Goal: Task Accomplishment & Management: Manage account settings

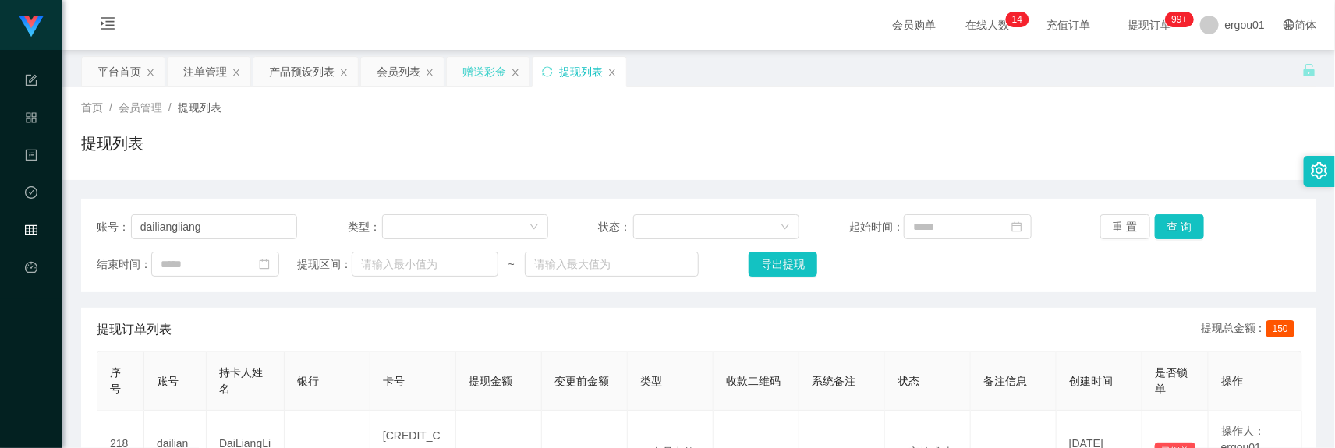
click at [496, 62] on div "赠送彩金" at bounding box center [484, 72] width 44 height 30
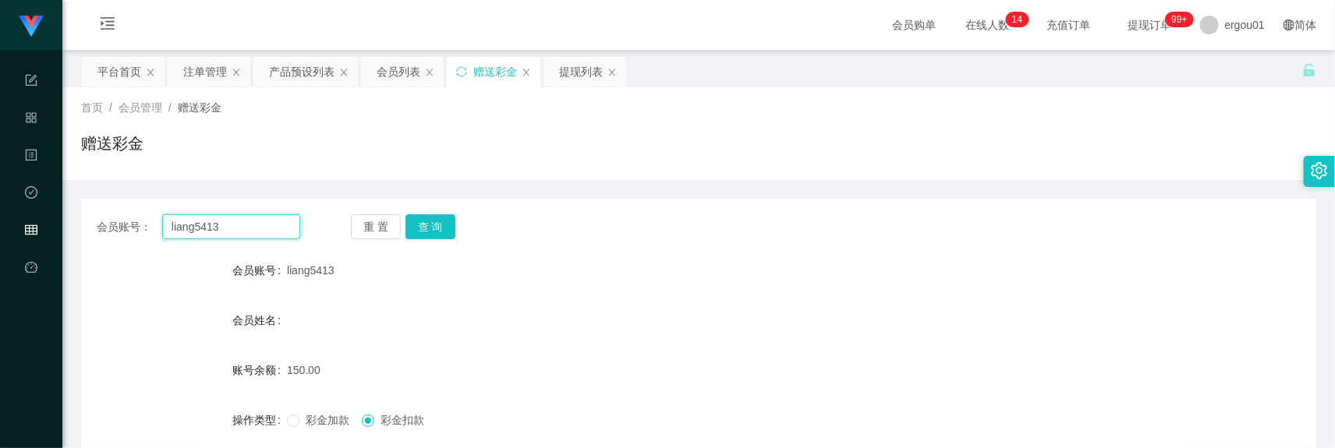
click at [256, 224] on input "liang5413" at bounding box center [231, 226] width 138 height 25
paste input "xxshyuan"
type input "xxshyuan"
click at [429, 232] on button "查 询" at bounding box center [431, 226] width 50 height 25
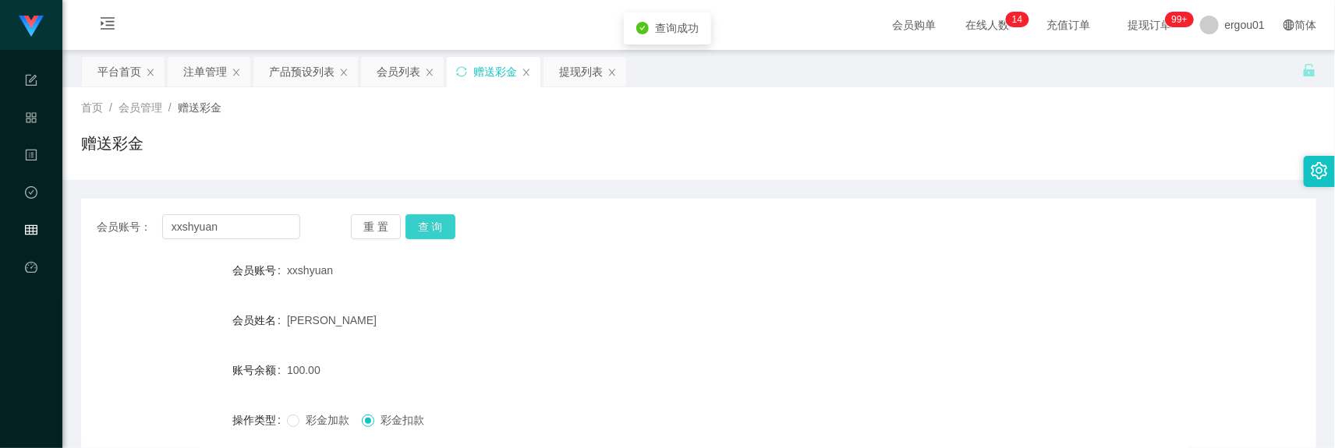
scroll to position [193, 0]
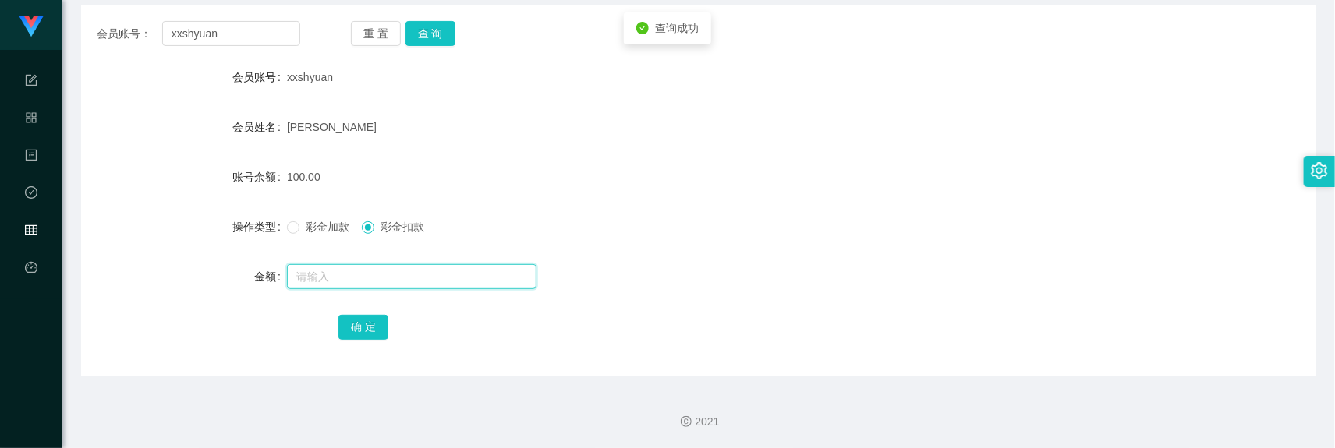
click at [360, 275] on input "text" at bounding box center [412, 276] width 250 height 25
drag, startPoint x: 395, startPoint y: 275, endPoint x: 146, endPoint y: 262, distance: 249.9
click at [147, 262] on div "金额 3" at bounding box center [698, 276] width 1235 height 31
type input "100"
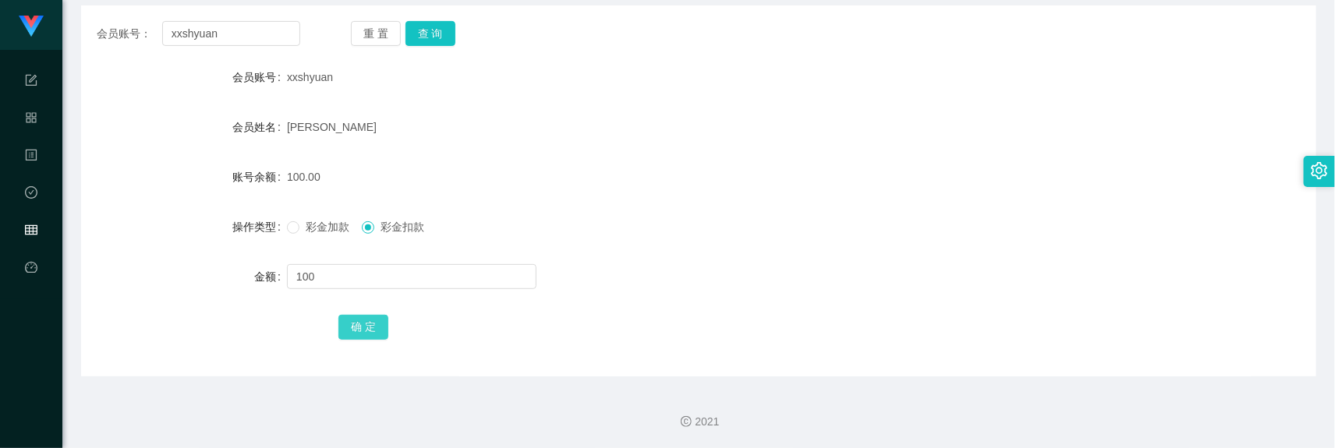
click at [367, 328] on button "确 定" at bounding box center [363, 327] width 50 height 25
click at [239, 41] on input "xxshyuan" at bounding box center [231, 33] width 138 height 25
click at [289, 239] on div "彩金加款 彩金扣款" at bounding box center [647, 226] width 721 height 31
click at [293, 235] on label "彩金加款" at bounding box center [321, 227] width 69 height 16
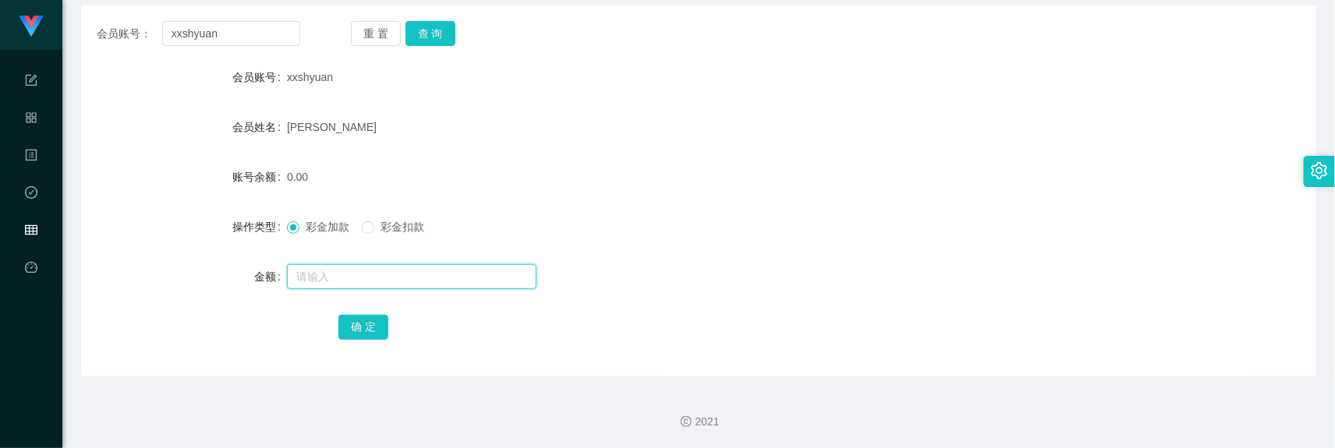
click at [359, 278] on input "text" at bounding box center [412, 276] width 250 height 25
drag, startPoint x: 392, startPoint y: 282, endPoint x: 173, endPoint y: 282, distance: 218.4
click at [173, 282] on div "金额 1" at bounding box center [698, 276] width 1235 height 31
type input "300"
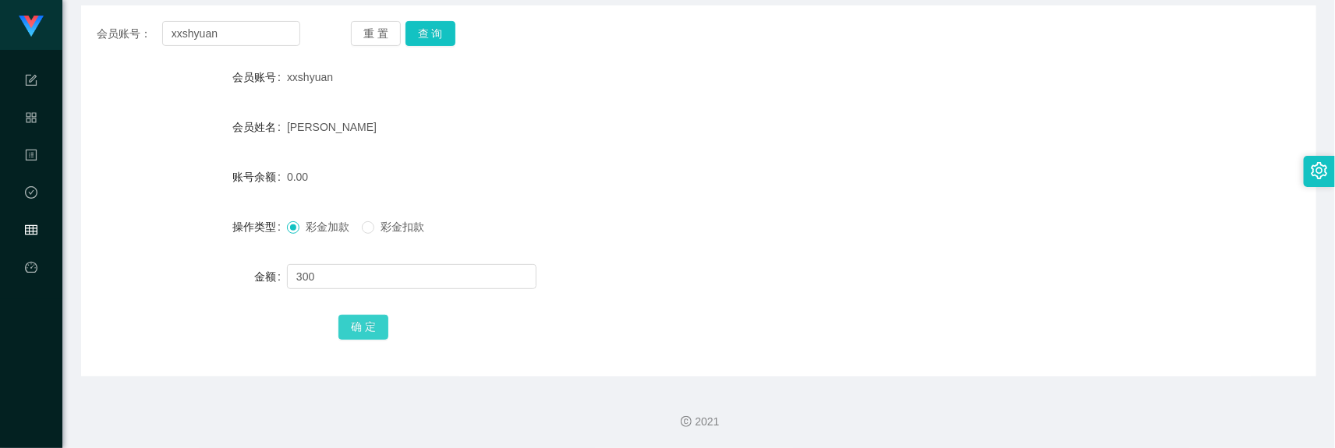
click at [364, 324] on button "确 定" at bounding box center [363, 327] width 50 height 25
drag, startPoint x: 589, startPoint y: 338, endPoint x: 517, endPoint y: 321, distance: 73.6
click at [587, 338] on div "确 定" at bounding box center [698, 326] width 721 height 31
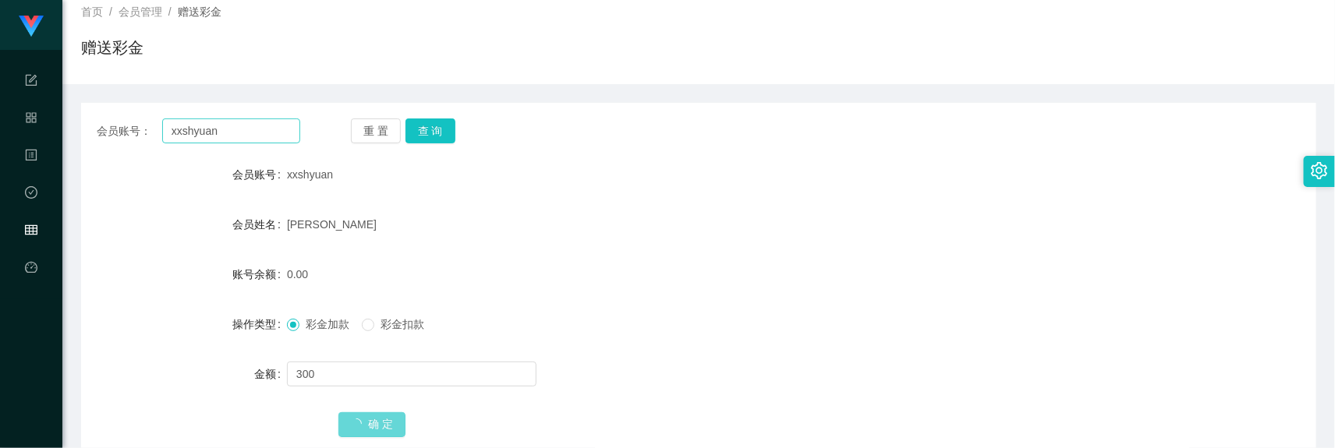
click at [243, 119] on div "会员账号： xxshyuan 重 置 查 询 会员账号 xxshyuan 会员姓名 ho shin shyuan 账号余额 0.00 操作类型 彩金加款 彩金…" at bounding box center [698, 288] width 1235 height 371
click at [291, 140] on input "xxshyuan" at bounding box center [231, 131] width 138 height 25
click at [275, 129] on input "xxshyuan" at bounding box center [231, 131] width 138 height 25
click at [431, 133] on button "查 询" at bounding box center [431, 131] width 50 height 25
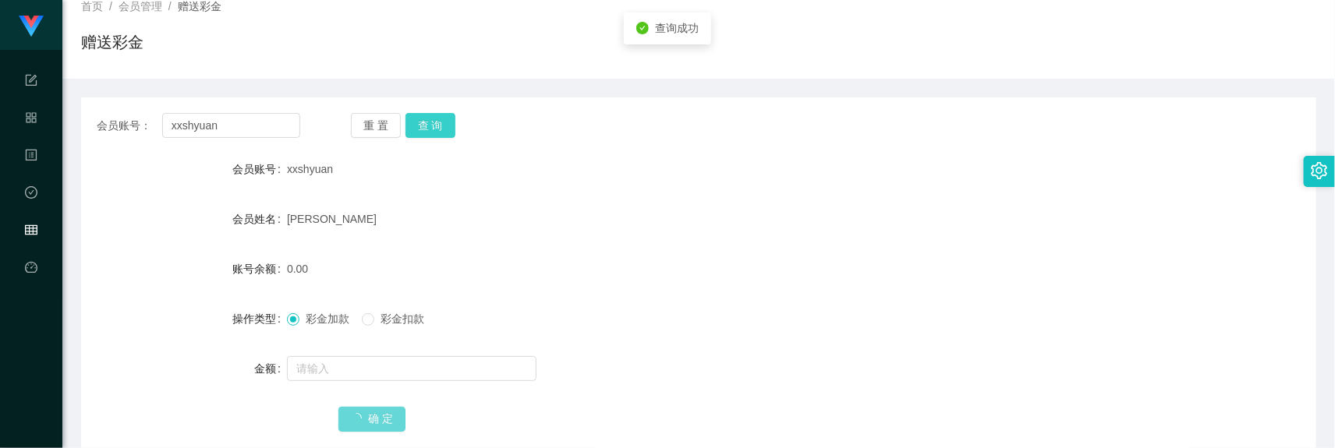
scroll to position [0, 0]
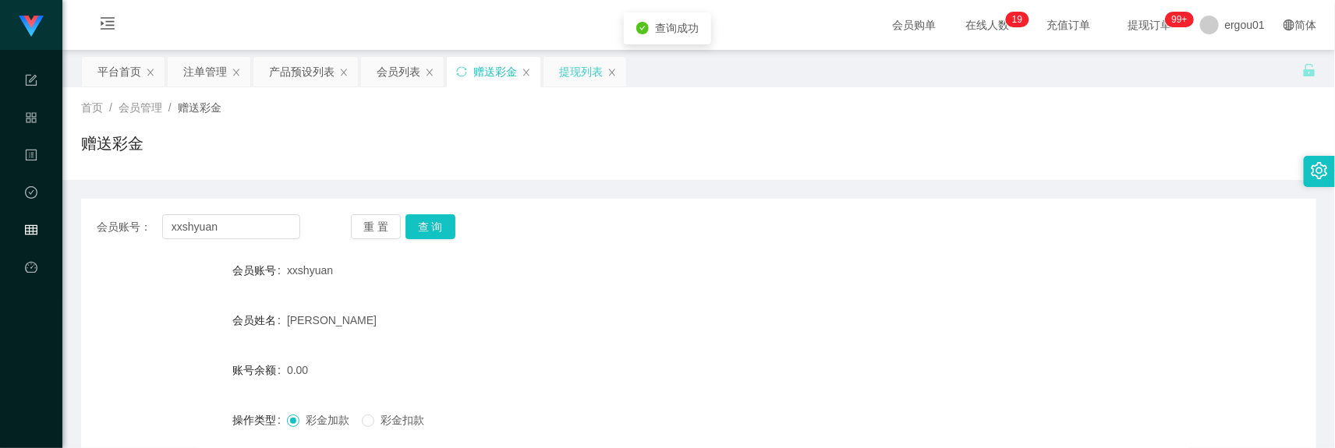
click at [570, 75] on div "提现列表" at bounding box center [581, 72] width 44 height 30
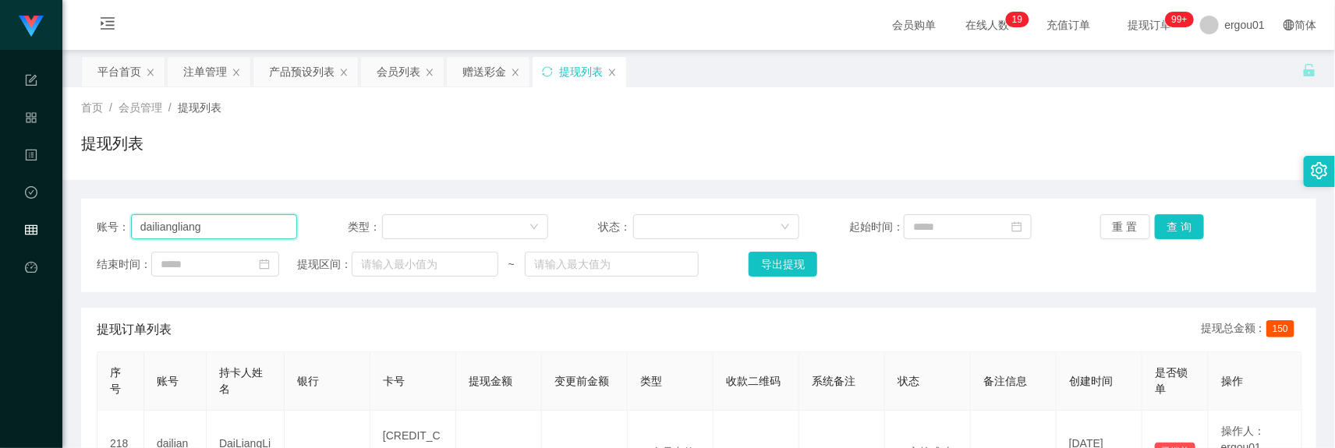
click at [195, 224] on input "dailiangliang" at bounding box center [214, 226] width 166 height 25
paste input "xxshyuan"
type input "xxshyuan"
click at [1182, 229] on button "查 询" at bounding box center [1180, 226] width 50 height 25
click at [480, 63] on div "赠送彩金" at bounding box center [484, 72] width 44 height 30
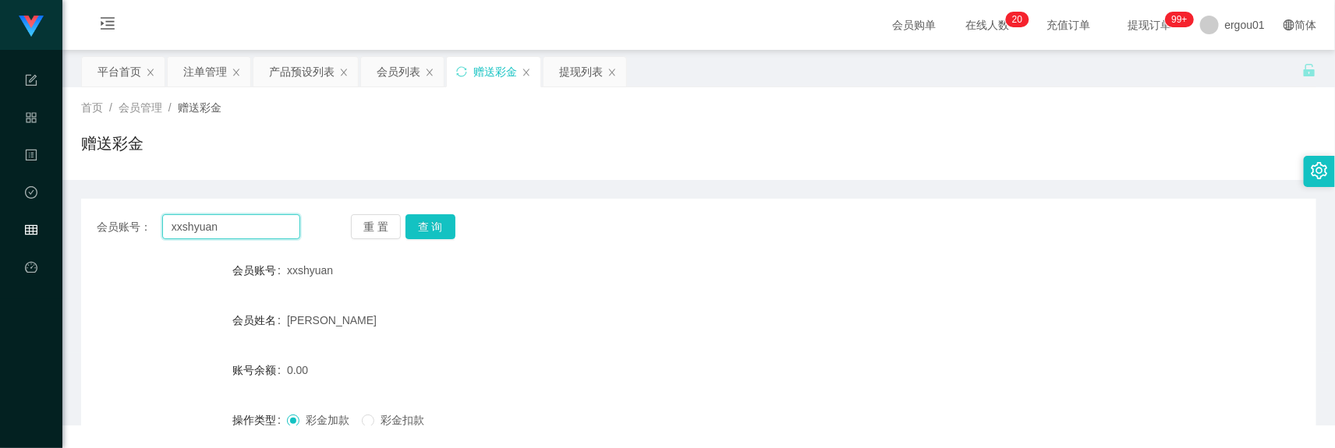
click at [270, 221] on input "xxshyuan" at bounding box center [231, 226] width 138 height 25
click at [445, 219] on button "查 询" at bounding box center [431, 226] width 50 height 25
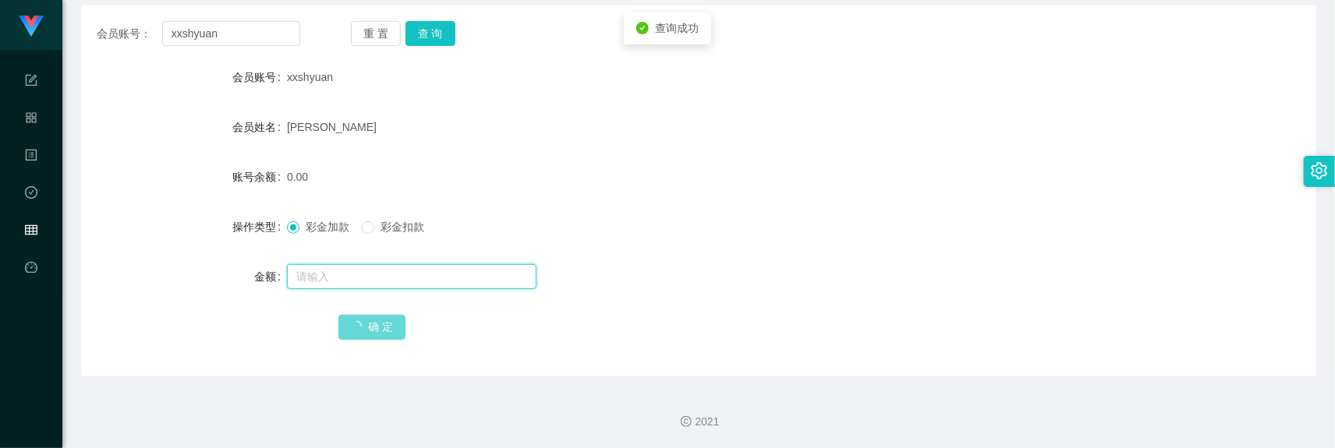
click at [399, 279] on input "text" at bounding box center [412, 276] width 250 height 25
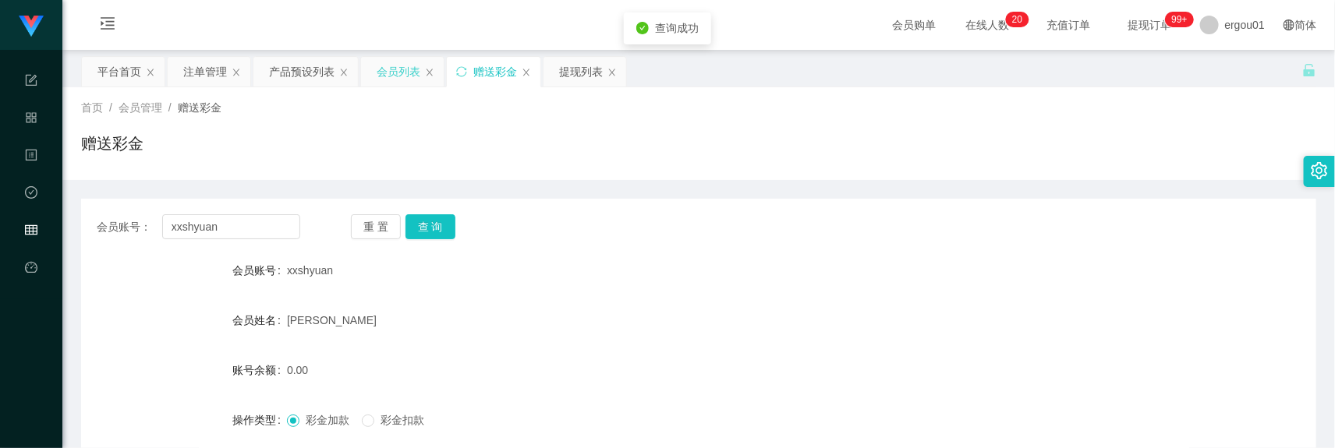
click at [406, 75] on div "会员列表" at bounding box center [399, 72] width 44 height 30
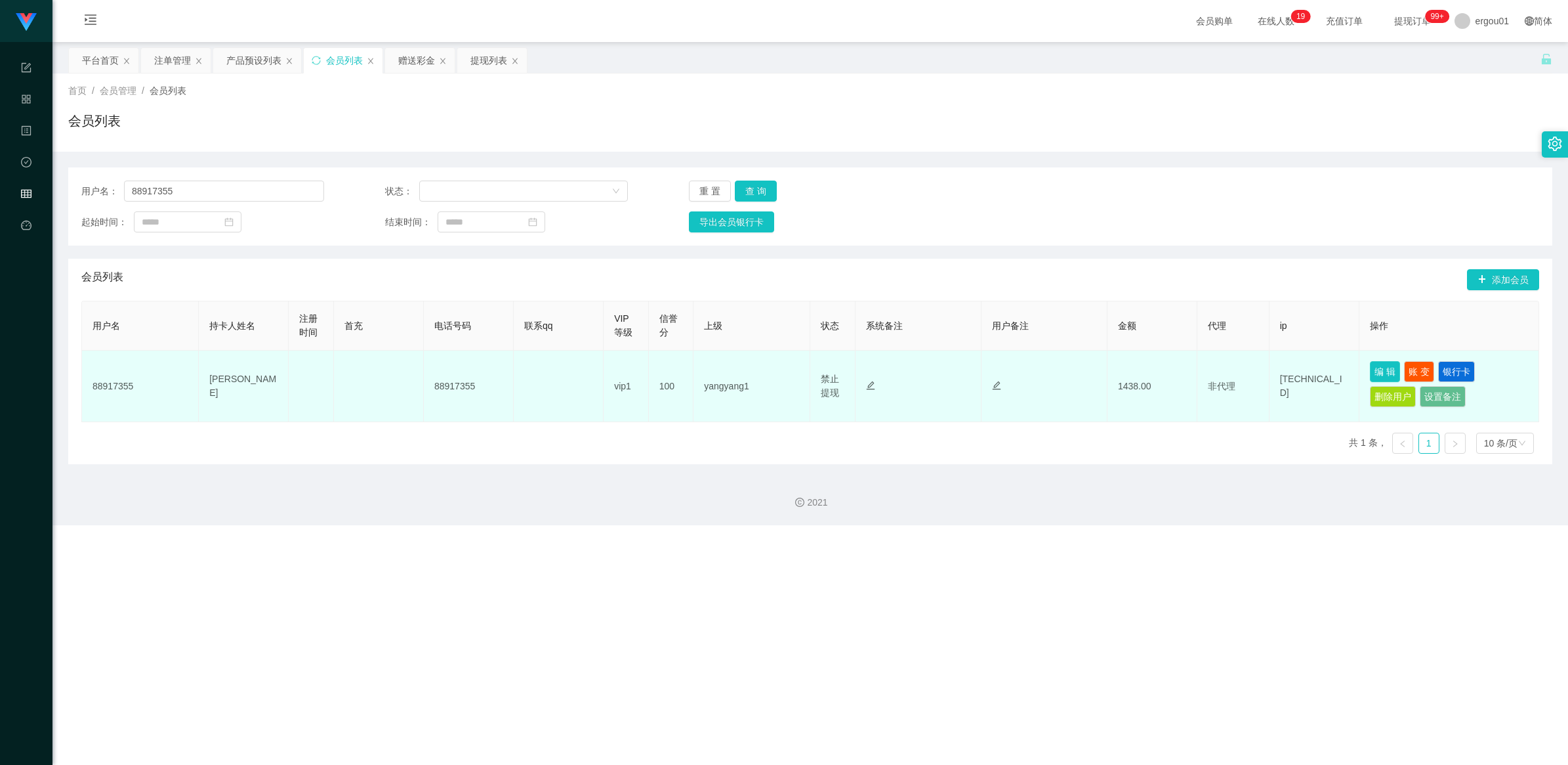
click at [1122, 368] on button "编 辑" at bounding box center [1385, 371] width 30 height 21
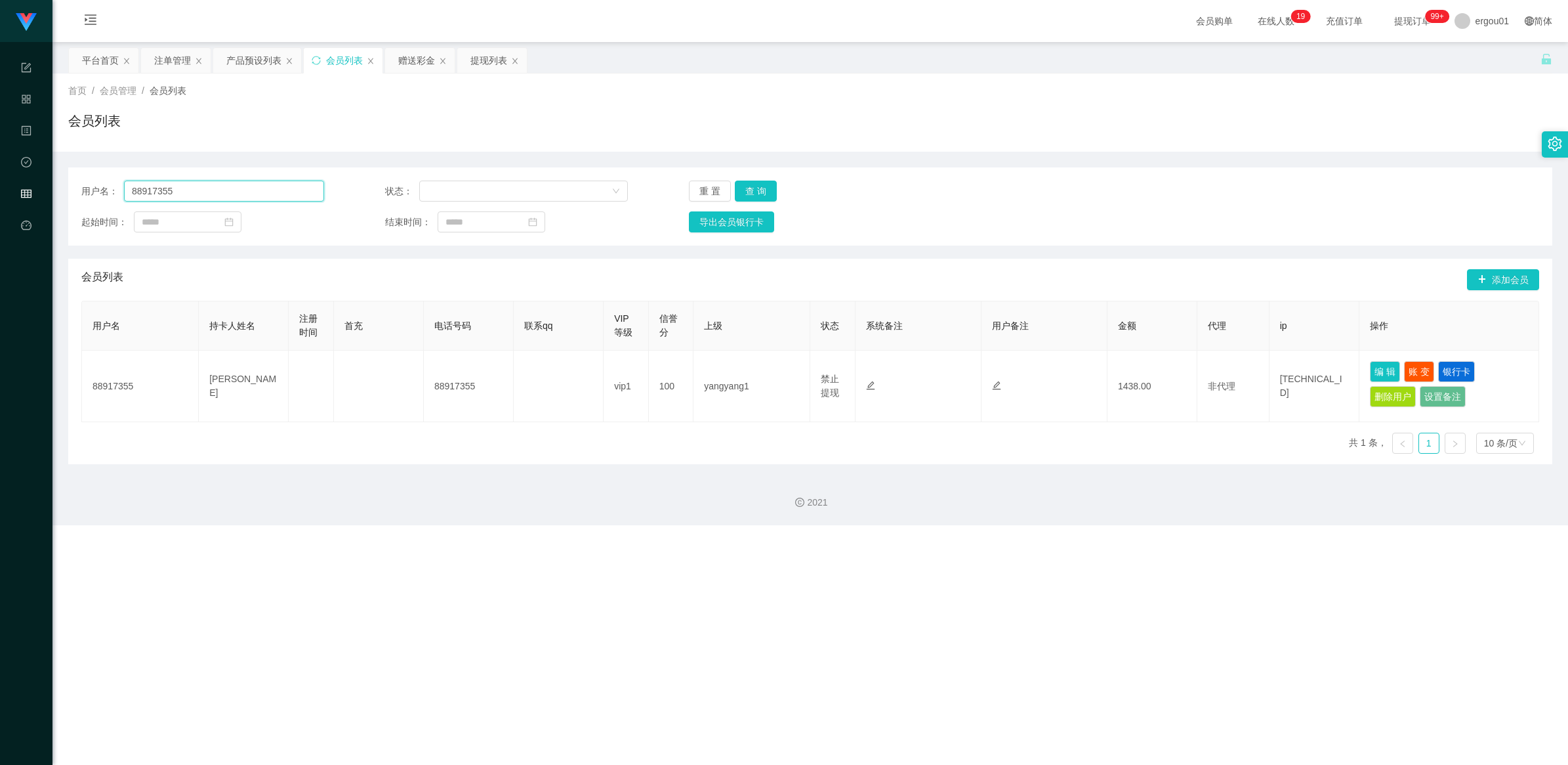
click at [256, 188] on input "88917355" at bounding box center [224, 190] width 200 height 21
paste input "xxshyuan"
type input "xxshyuan"
click at [755, 189] on button "查 询" at bounding box center [756, 190] width 42 height 21
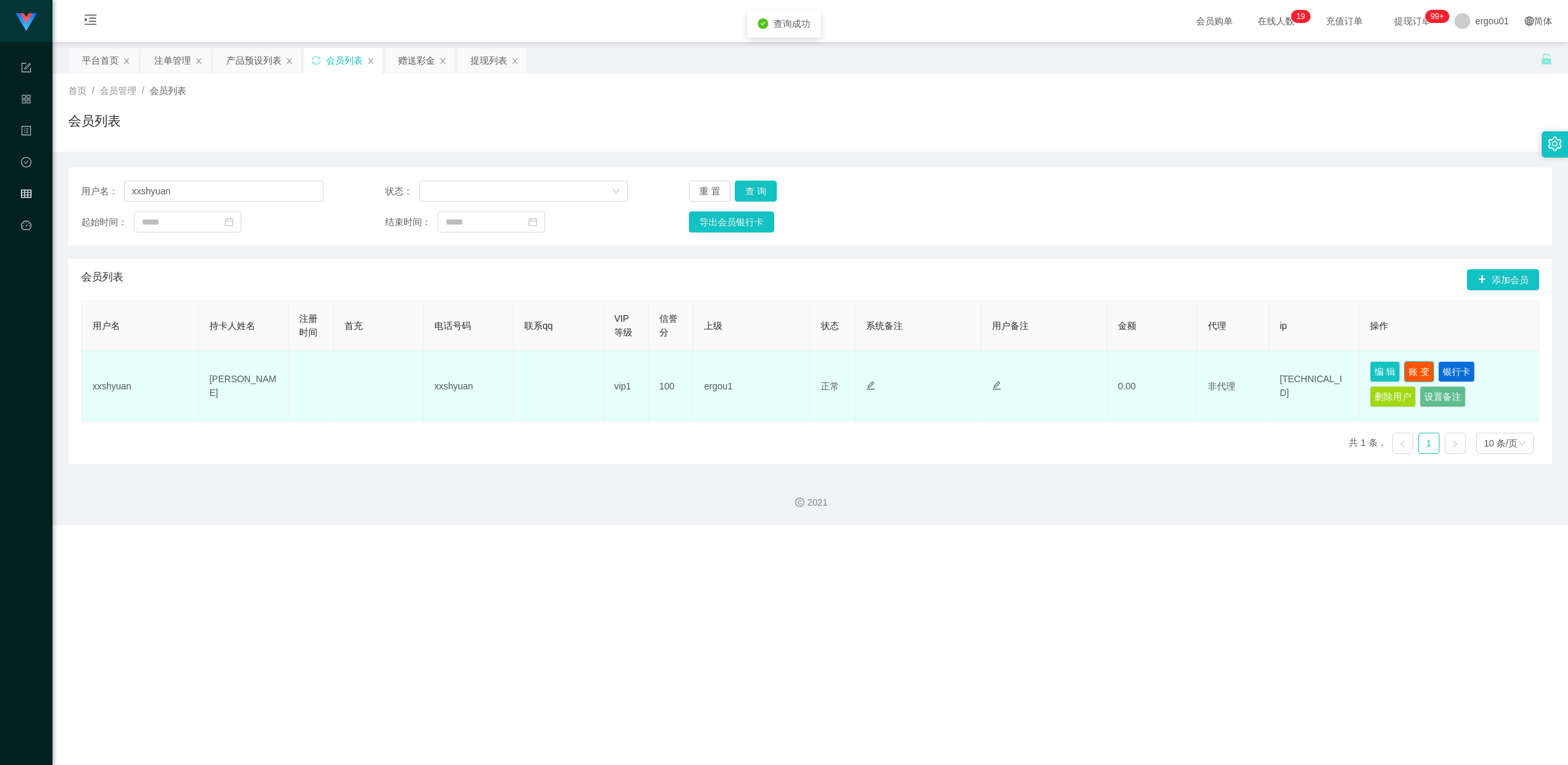
click at [1122, 371] on button "账 变" at bounding box center [1419, 371] width 30 height 21
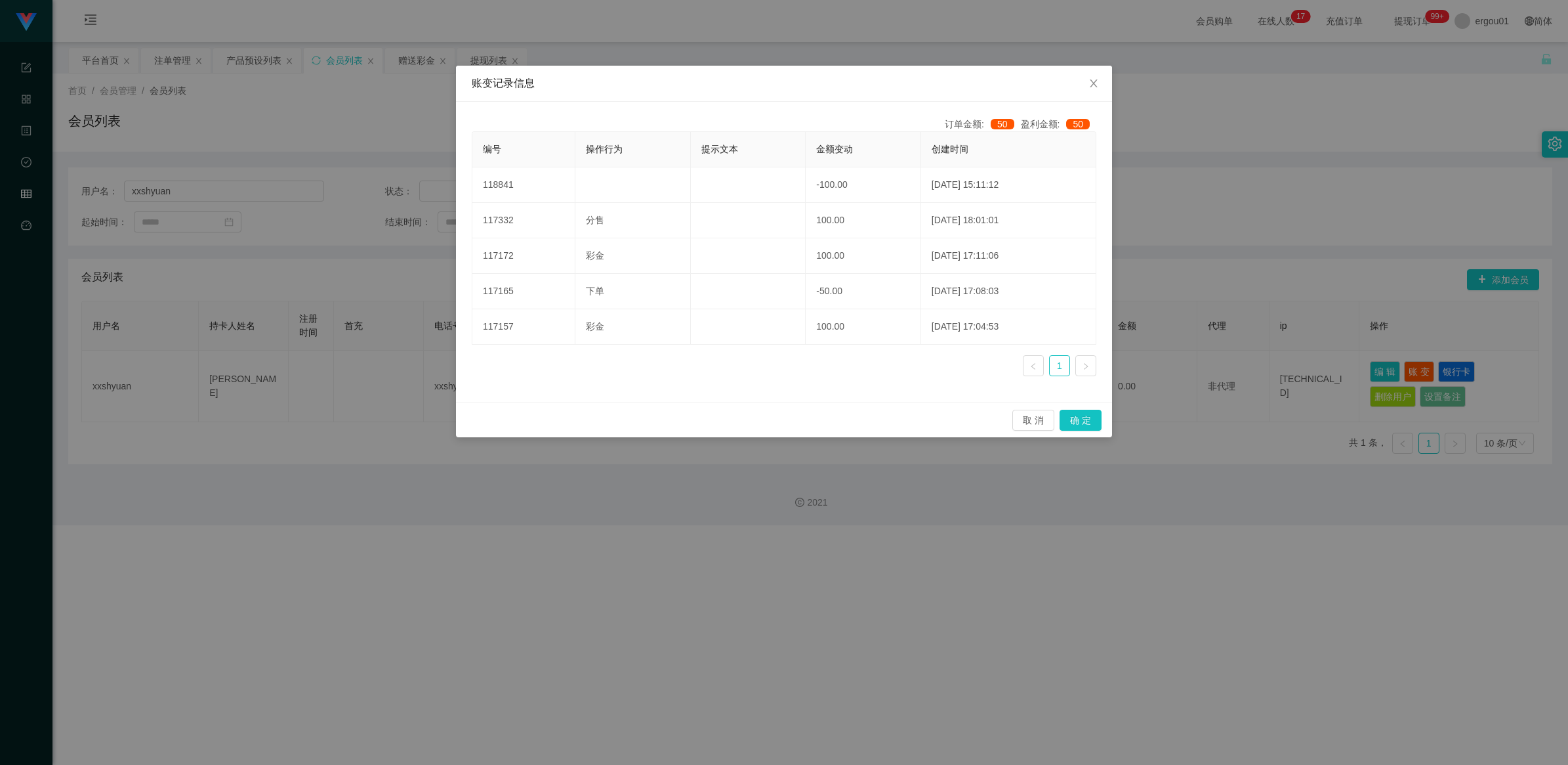
click at [1122, 237] on div "账变记录信息 订单金额: 50 盈利金额: 50 编号 操作行为 提示文本 金额变动 创建时间 118841 -100.00 [DATE] 15:11:12 …" at bounding box center [784, 382] width 1568 height 765
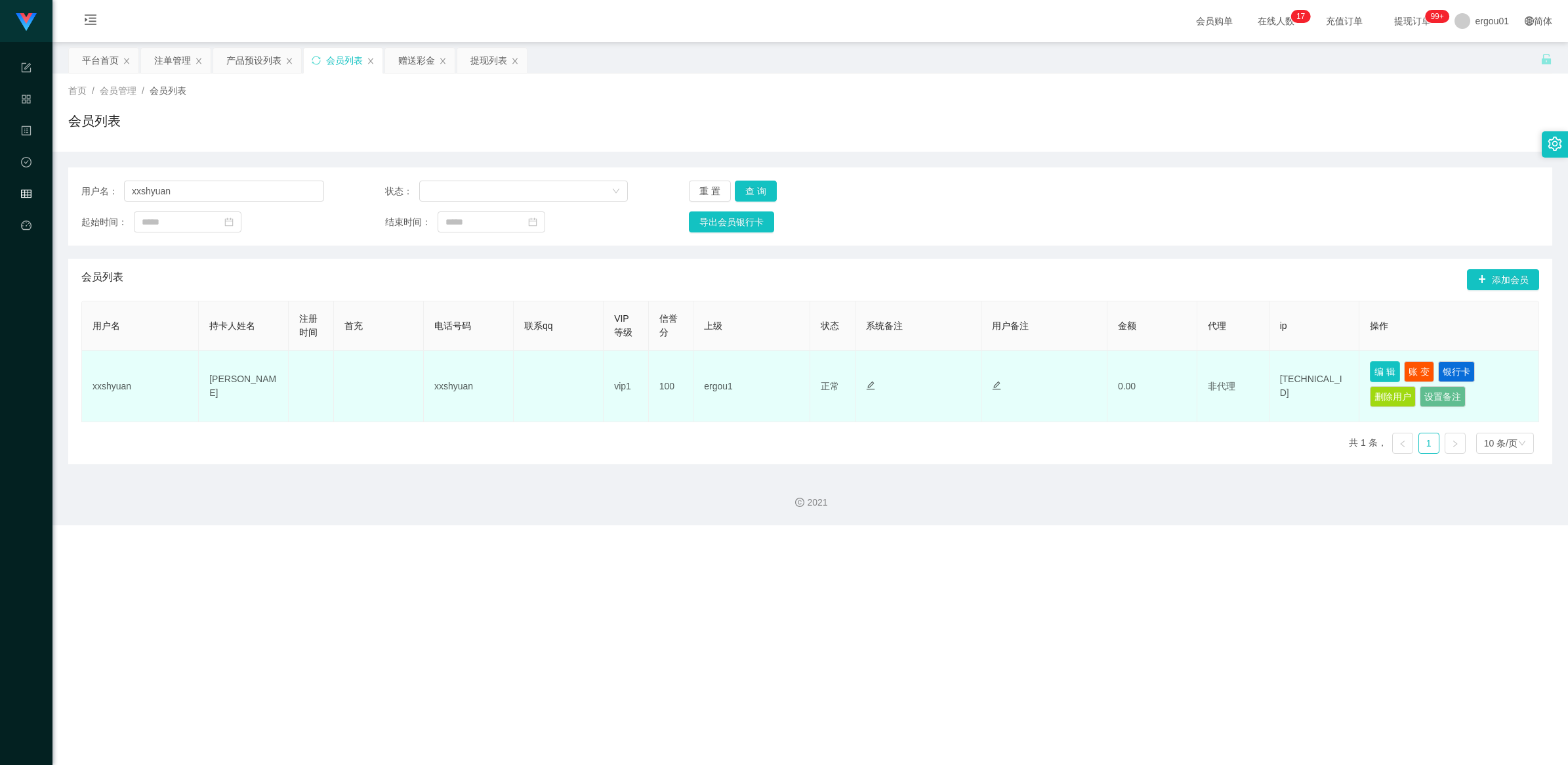
click at [1122, 365] on button "编 辑" at bounding box center [1385, 371] width 30 height 21
type input "xxshyuan"
type input "[PERSON_NAME]"
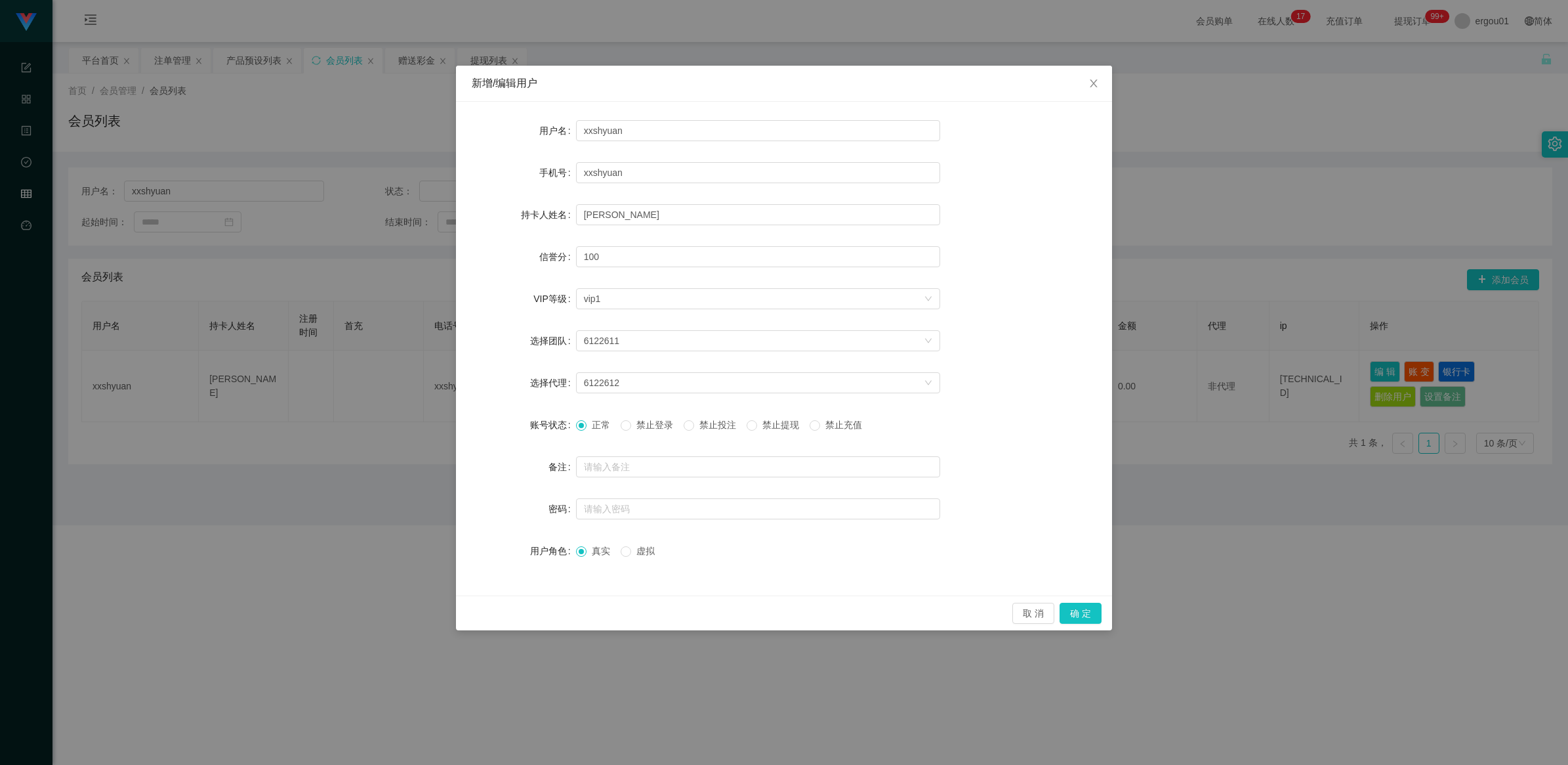
click at [1122, 278] on div "新增/编辑用户 用户名 xxshyuan 手机号 xxshyuan 持卡人姓名 ho shin shyuan 信誉分 100 VIP等级 选择VIP等级 vi…" at bounding box center [784, 382] width 1568 height 765
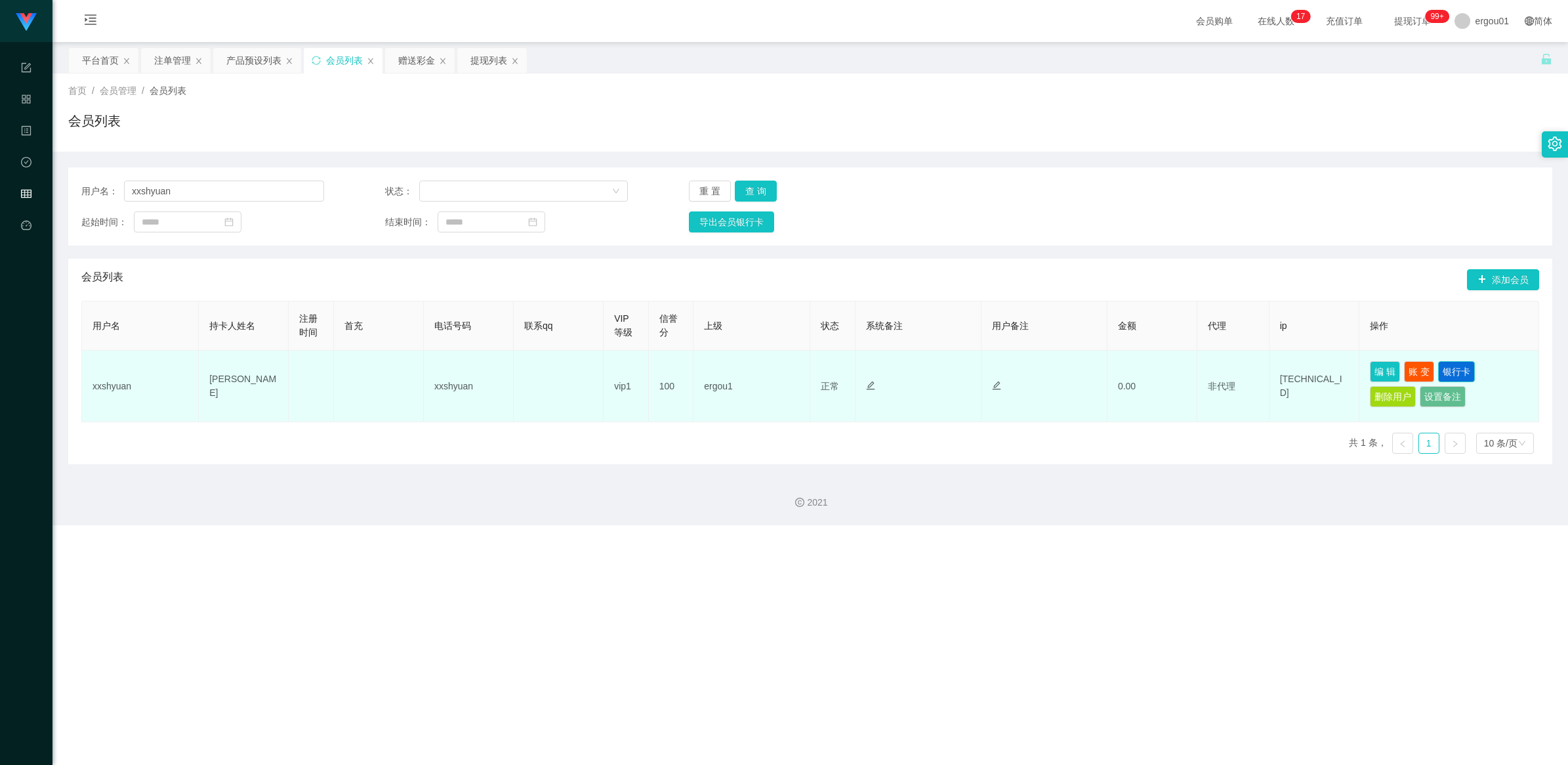
click at [1122, 369] on button "银行卡" at bounding box center [1457, 371] width 37 height 21
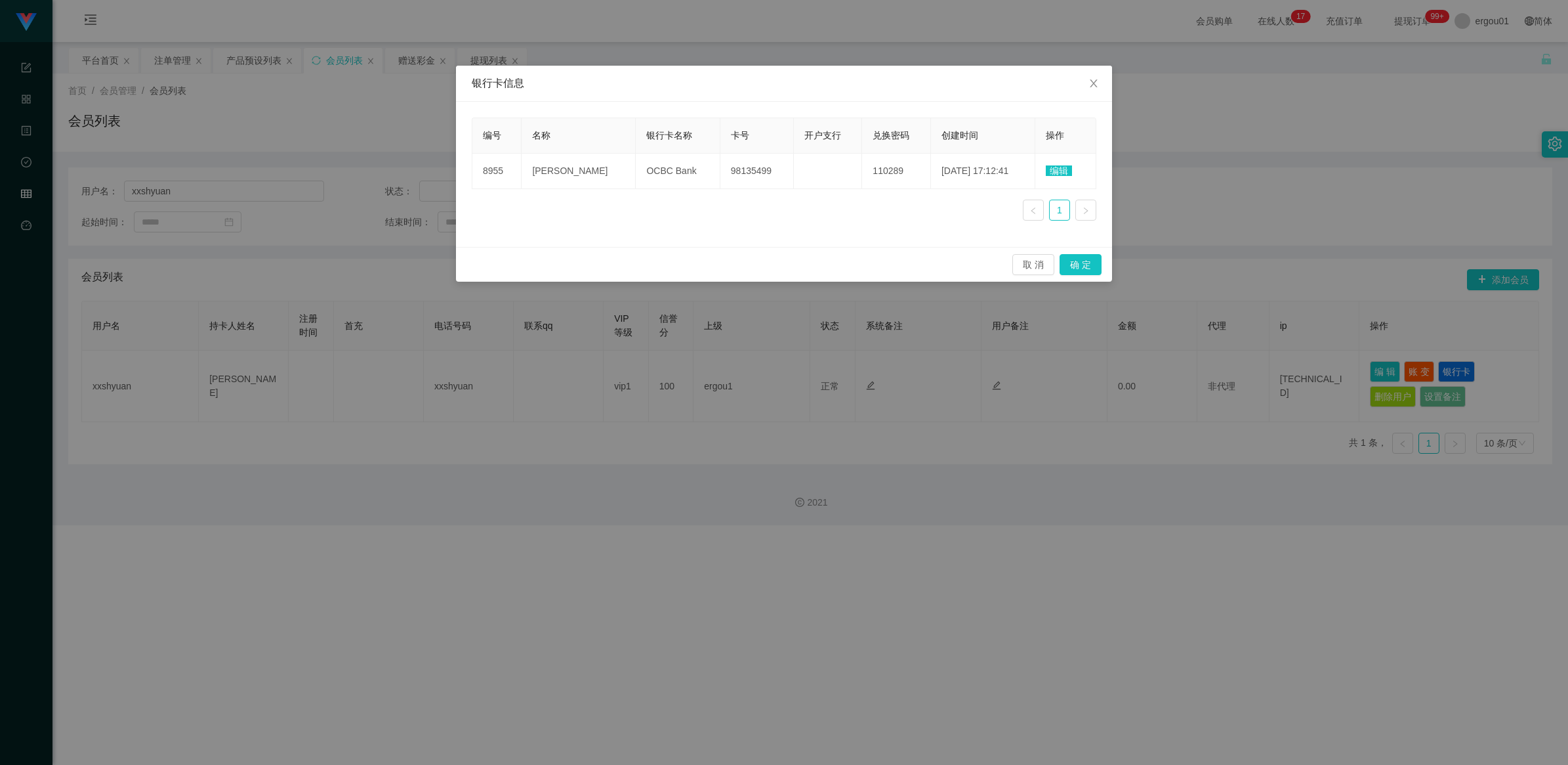
click at [702, 303] on div "银行卡信息 编号 名称 银行卡名称 卡号 开户支行 兑换密码 创建时间 操作 8955 ho shin shyuan OCBC Bank 98135499 1…" at bounding box center [784, 382] width 1568 height 765
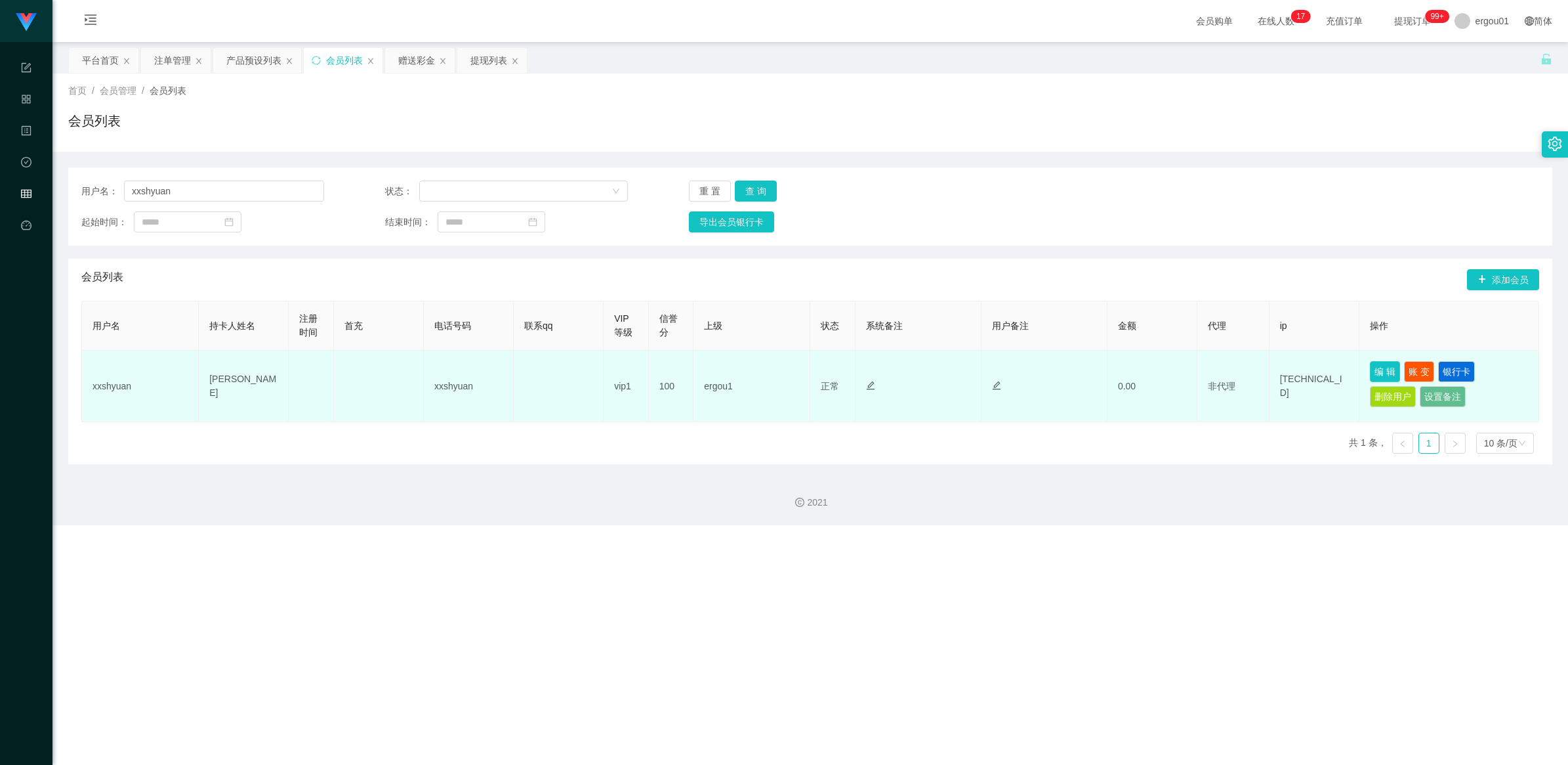
click at [1122, 372] on button "编 辑" at bounding box center [1385, 371] width 30 height 21
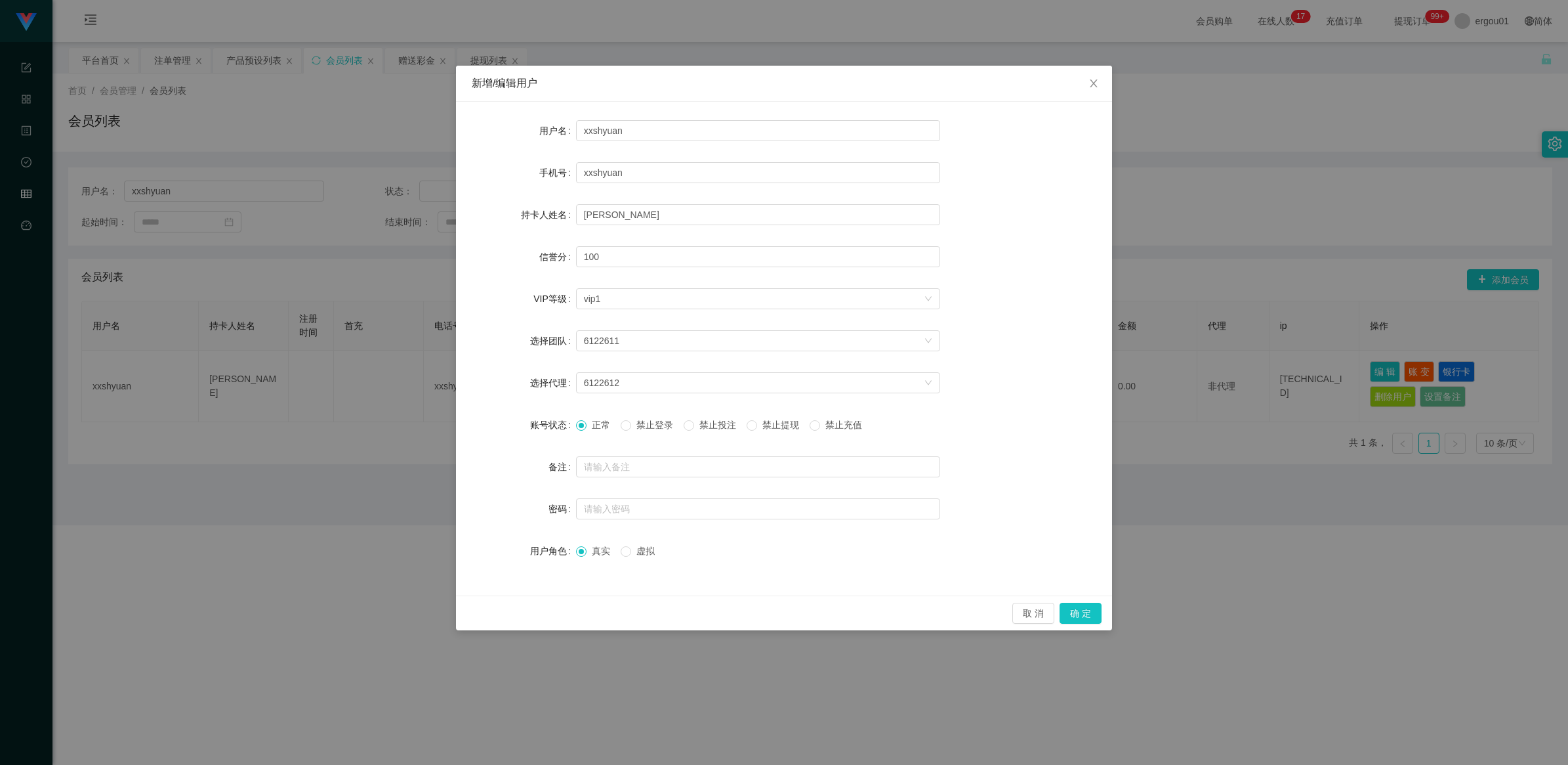
click at [1122, 361] on div "新增/编辑用户 用户名 xxshyuan 手机号 xxshyuan 持卡人姓名 ho shin shyuan 信誉分 100 VIP等级 选择VIP等级 vi…" at bounding box center [784, 382] width 1568 height 765
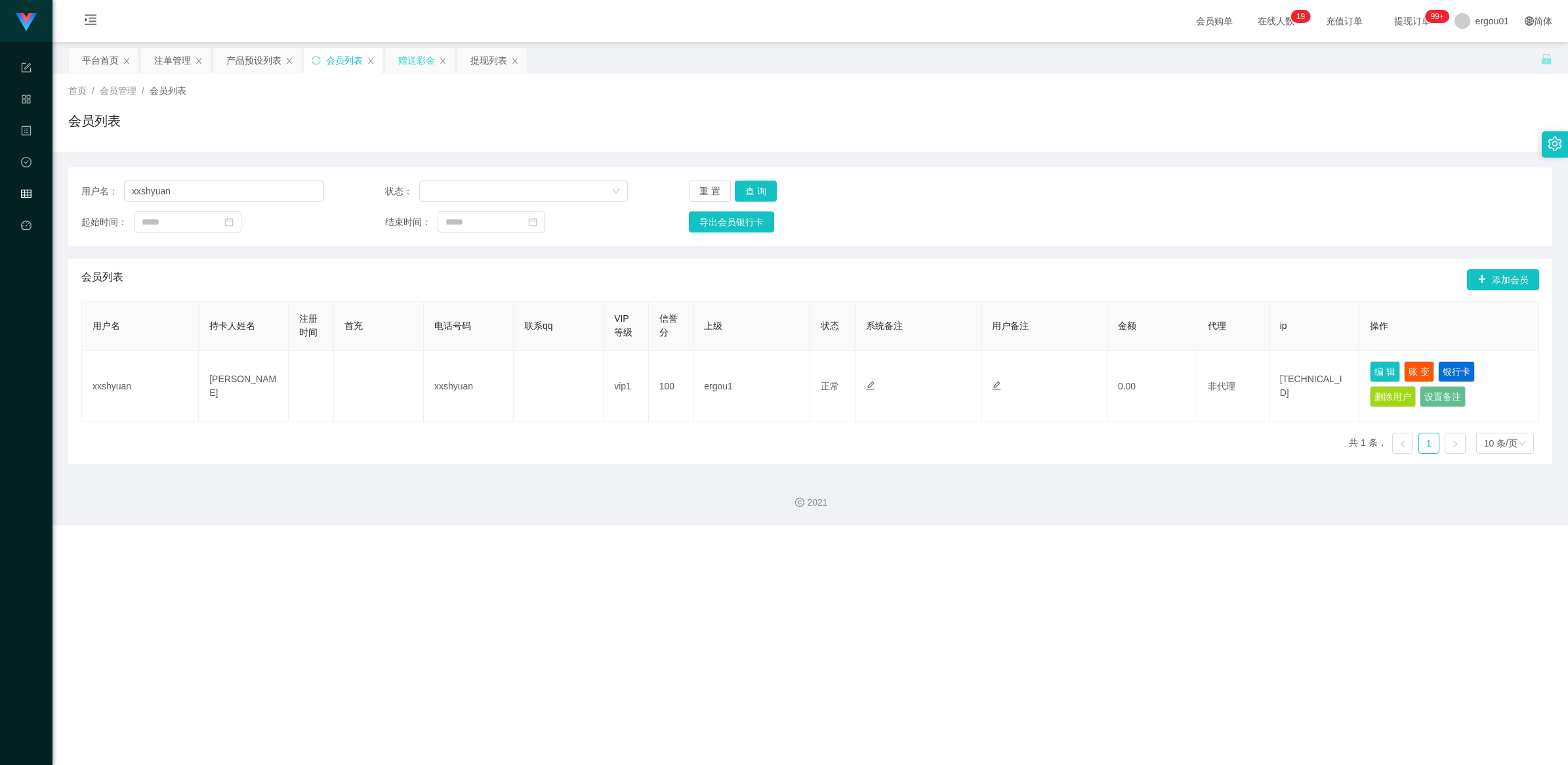
click at [416, 58] on div "赠送彩金" at bounding box center [416, 61] width 37 height 25
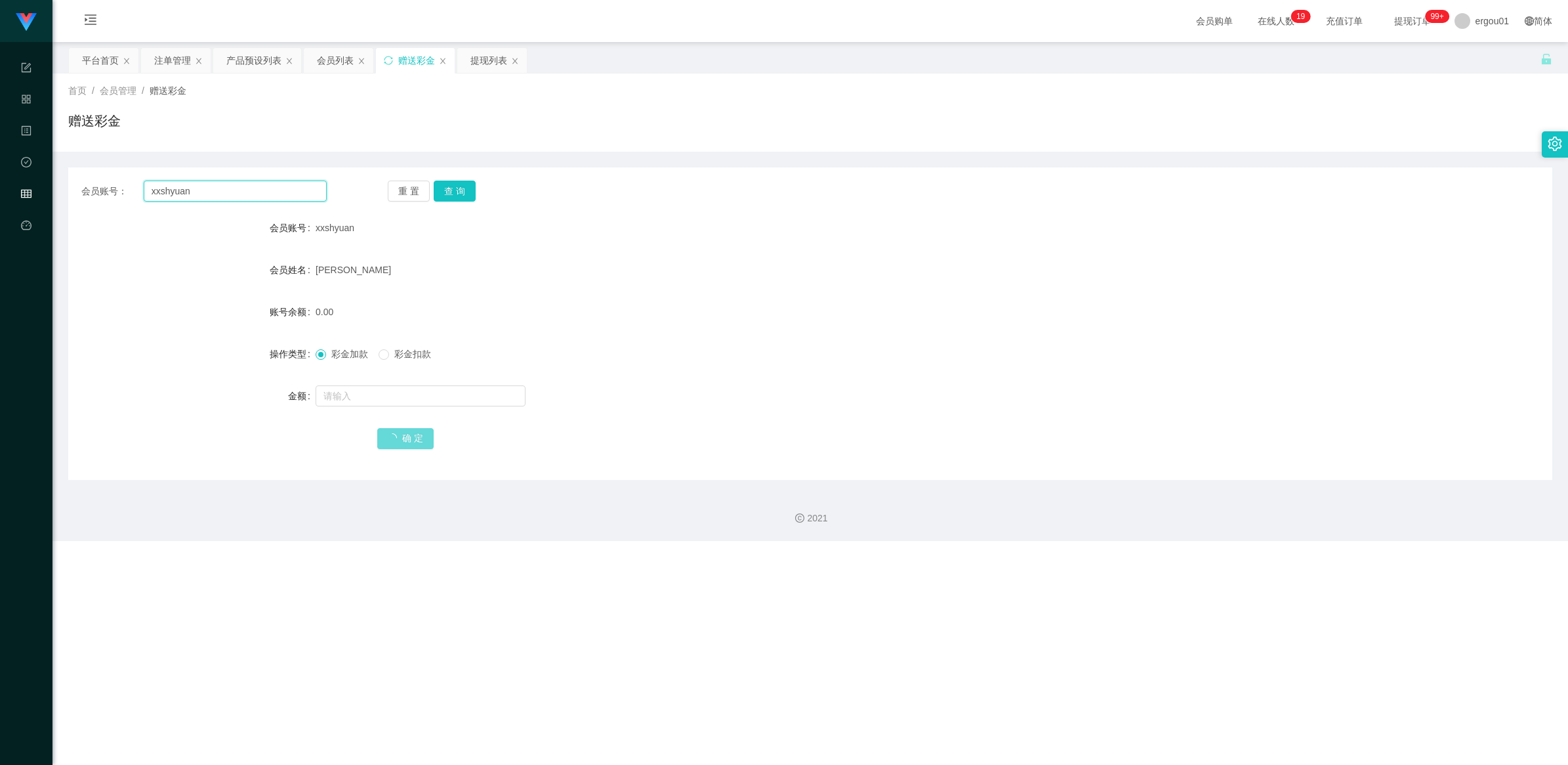
click at [228, 194] on input "xxshyuan" at bounding box center [236, 190] width 183 height 21
click at [454, 193] on button "查 询" at bounding box center [455, 190] width 42 height 21
click at [426, 377] on input "text" at bounding box center [421, 396] width 210 height 21
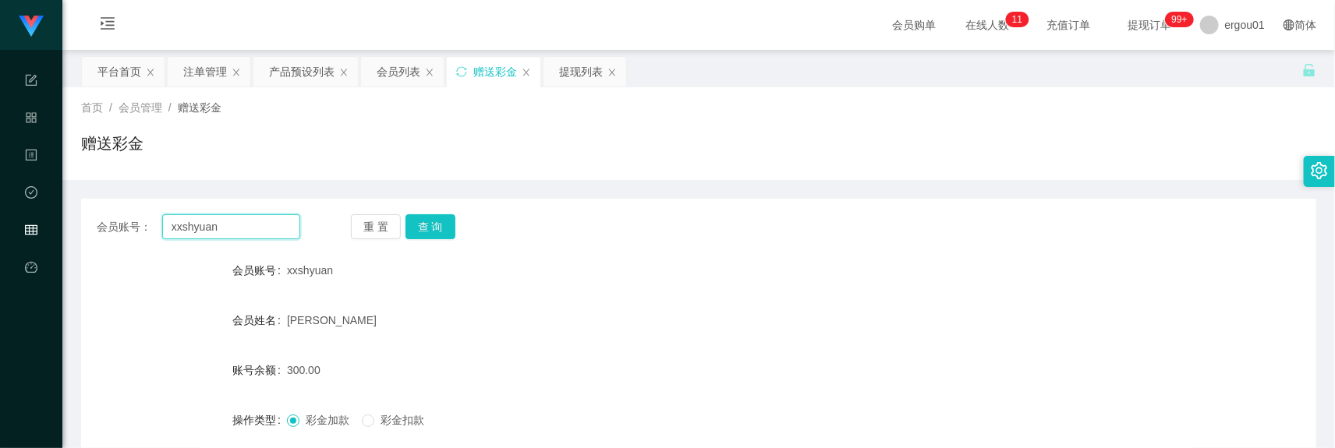
click at [267, 228] on input "xxshyuan" at bounding box center [231, 226] width 138 height 25
click at [576, 63] on div "提现列表" at bounding box center [581, 72] width 44 height 30
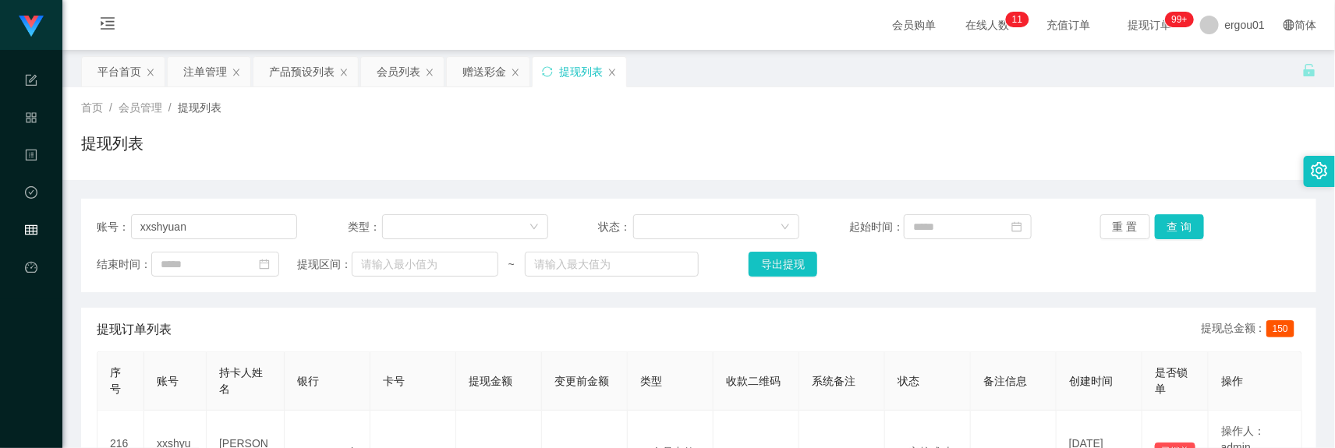
click at [441, 211] on div "账号： xxshyuan 类型： 状态： 起始时间： 重 置 查 询 结束时间： 提现区间： ~ 导出提现" at bounding box center [698, 246] width 1235 height 94
click at [294, 213] on div "账号： xxshyuan 类型： 状态： 起始时间： 重 置 查 询 结束时间： 提现区间： ~ 导出提现" at bounding box center [698, 246] width 1235 height 94
click at [278, 225] on input "xxshyuan" at bounding box center [214, 226] width 166 height 25
click at [1192, 225] on button "查 询" at bounding box center [1180, 226] width 50 height 25
click at [474, 76] on div "赠送彩金" at bounding box center [484, 72] width 44 height 30
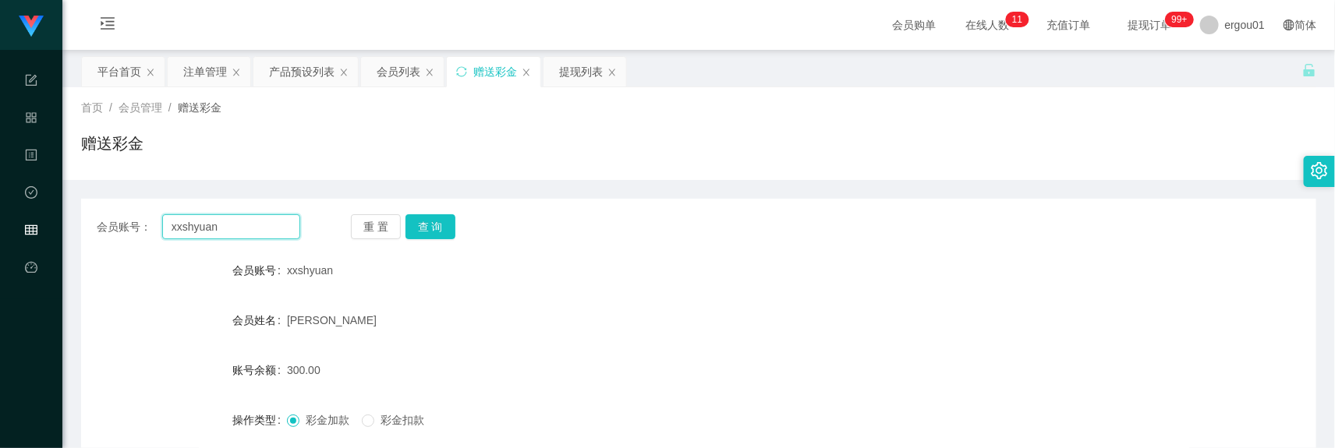
click at [250, 238] on input "xxshyuan" at bounding box center [231, 226] width 138 height 25
click at [434, 222] on button "查 询" at bounding box center [431, 226] width 50 height 25
click at [433, 232] on button "查 询" at bounding box center [431, 226] width 50 height 25
click at [442, 217] on button "查 询" at bounding box center [431, 226] width 50 height 25
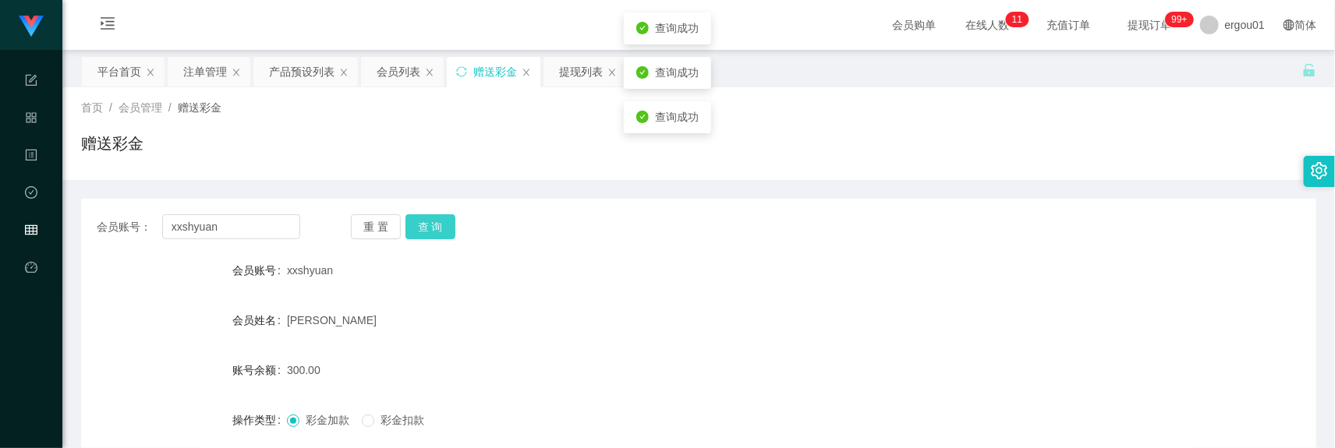
click at [443, 227] on button "查 询" at bounding box center [431, 226] width 50 height 25
click at [214, 64] on div "注单管理" at bounding box center [205, 72] width 44 height 30
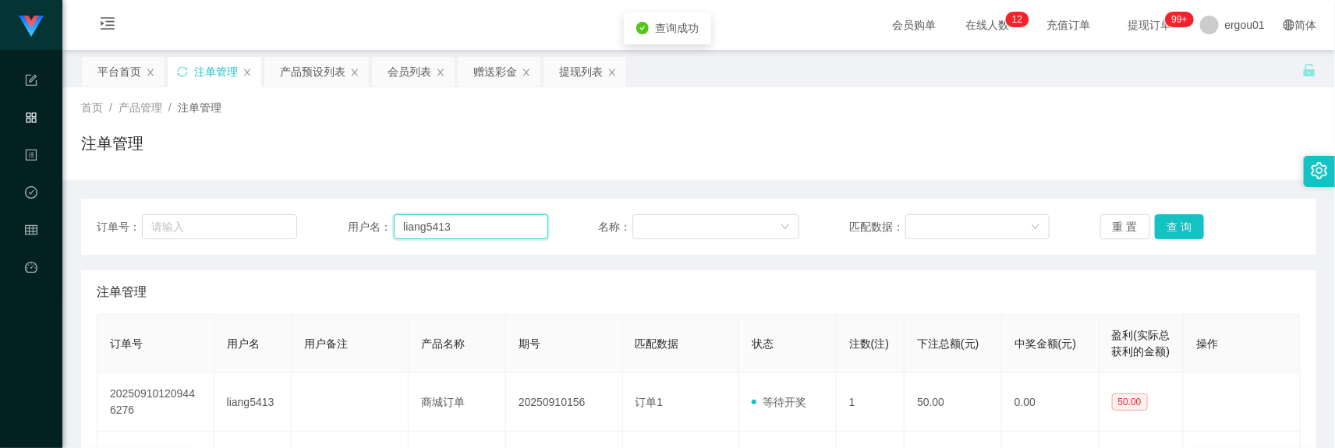
click at [500, 236] on input "liang5413" at bounding box center [471, 226] width 154 height 25
paste input "xxshyuan"
type input "xxshyuan"
click at [1167, 212] on div "订单号： 用户名： xxshyuan 名称： 匹配数据： 重 置 查 询" at bounding box center [698, 227] width 1235 height 56
click at [1168, 215] on button "查 询" at bounding box center [1180, 226] width 50 height 25
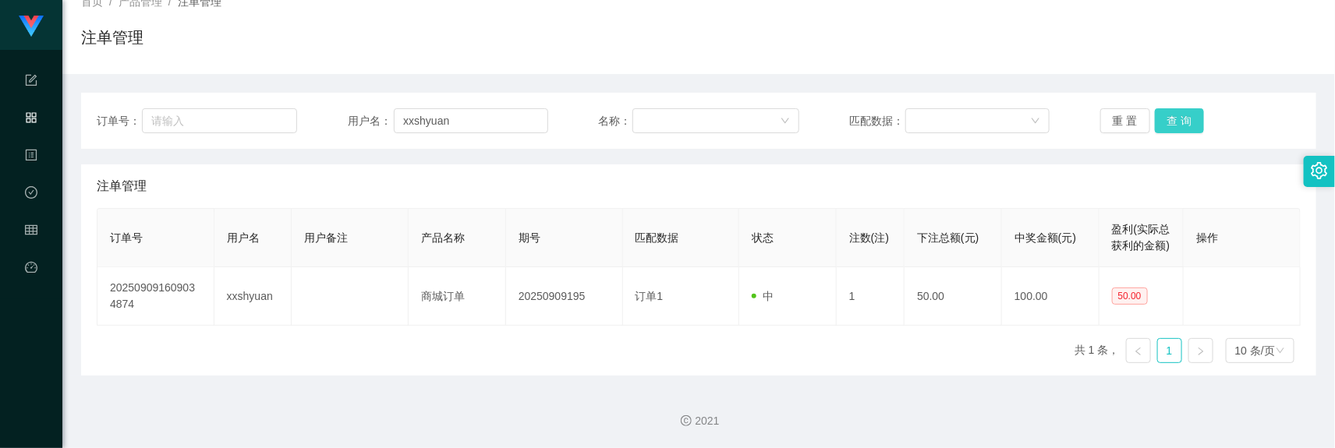
scroll to position [122, 0]
click at [1171, 108] on button "查 询" at bounding box center [1180, 120] width 50 height 25
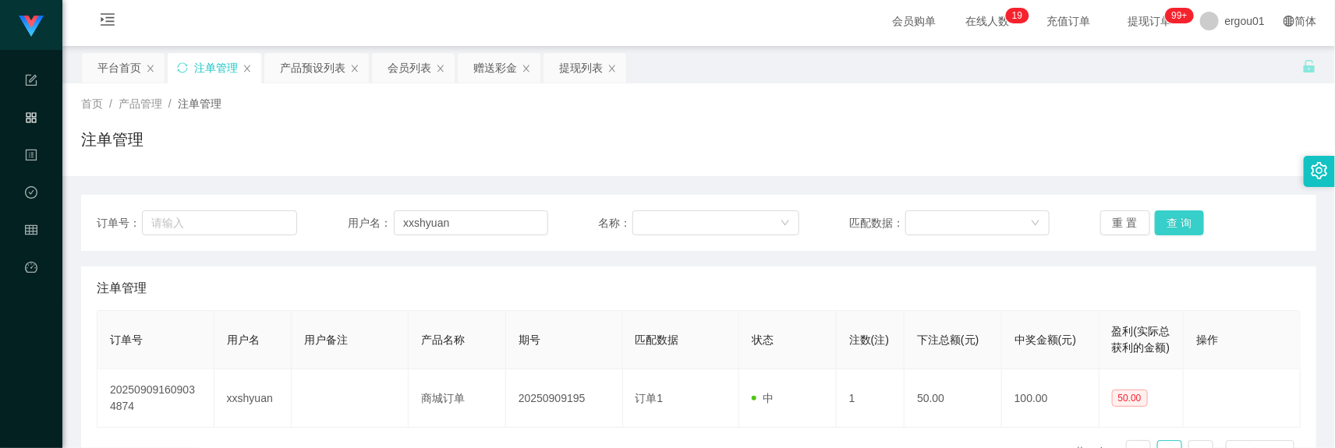
scroll to position [0, 0]
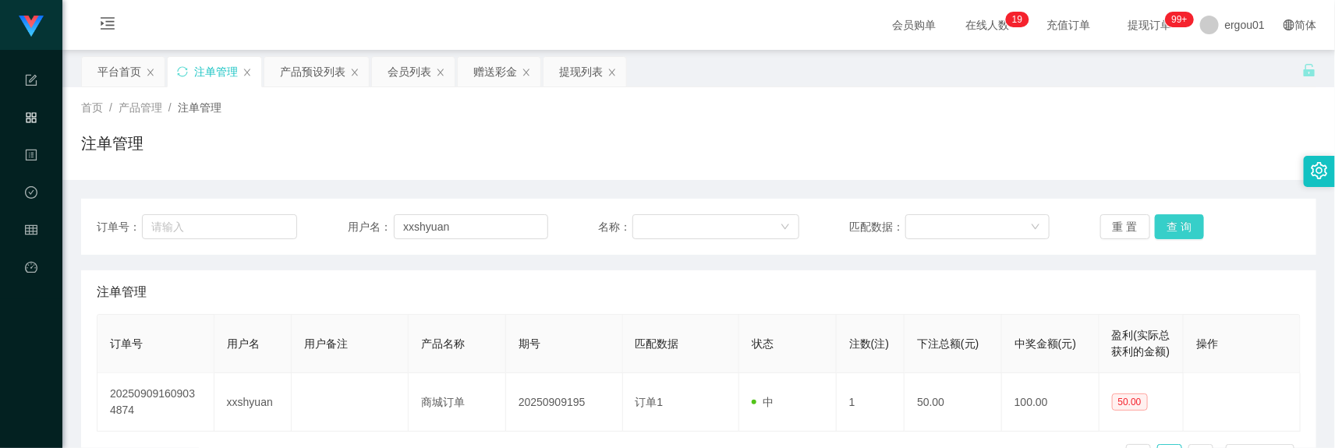
click at [1159, 231] on button "查 询" at bounding box center [1180, 226] width 50 height 25
click at [464, 231] on input "xxshyuan" at bounding box center [471, 226] width 154 height 25
click at [1182, 221] on button "查 询" at bounding box center [1180, 226] width 50 height 25
click at [503, 73] on div "赠送彩金" at bounding box center [495, 72] width 44 height 30
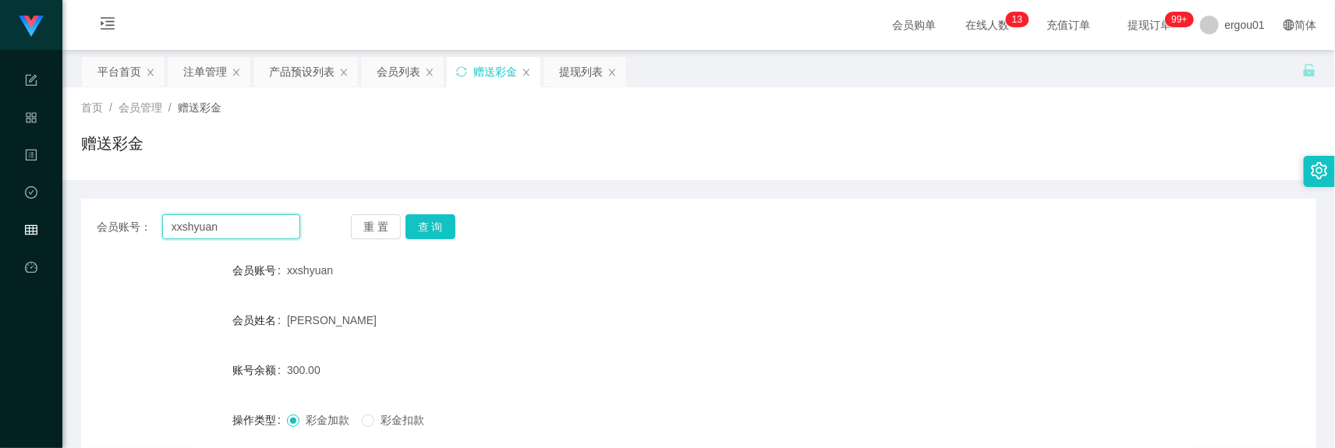
click at [260, 228] on input "xxshyuan" at bounding box center [231, 226] width 138 height 25
click at [582, 65] on div "提现列表" at bounding box center [581, 72] width 44 height 30
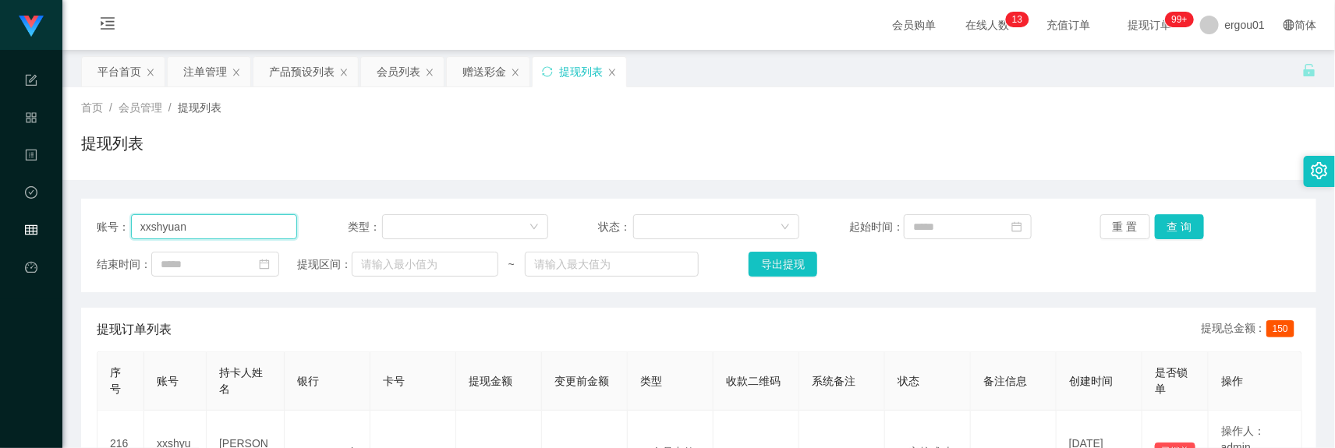
click at [239, 231] on input "xxshyuan" at bounding box center [214, 226] width 166 height 25
click at [1175, 225] on button "查 询" at bounding box center [1180, 226] width 50 height 25
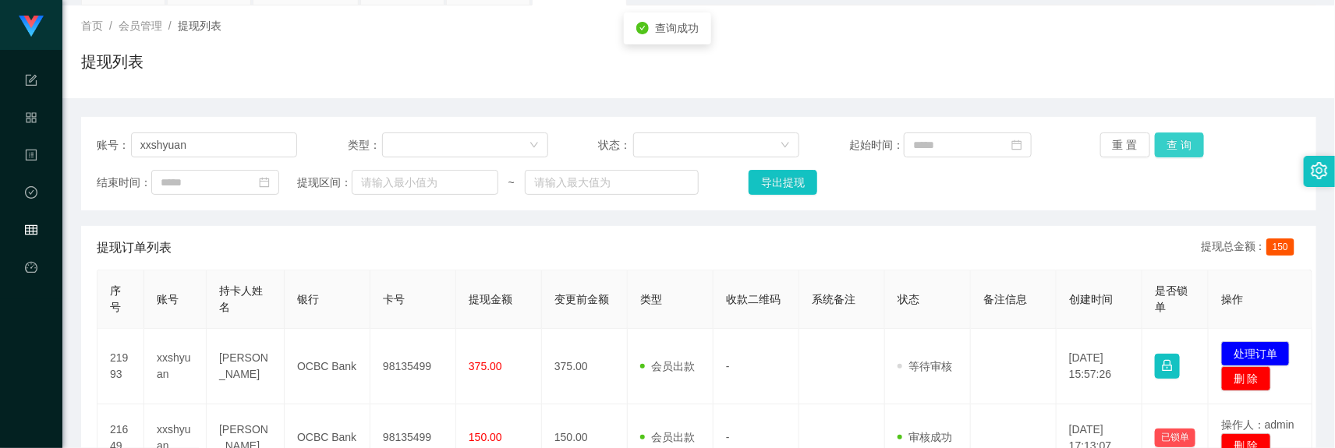
scroll to position [236, 0]
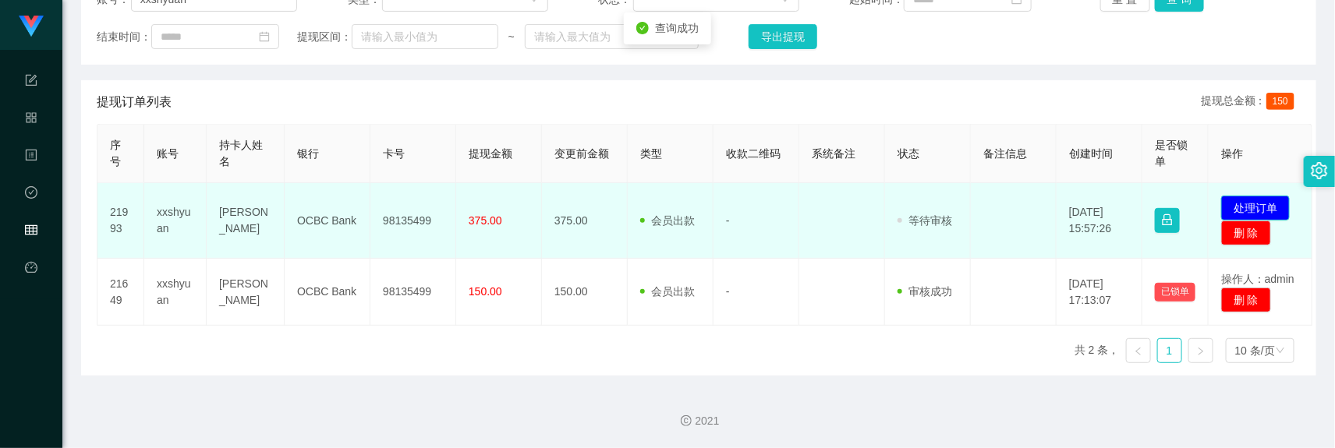
click at [1261, 203] on button "处理订单" at bounding box center [1255, 208] width 69 height 25
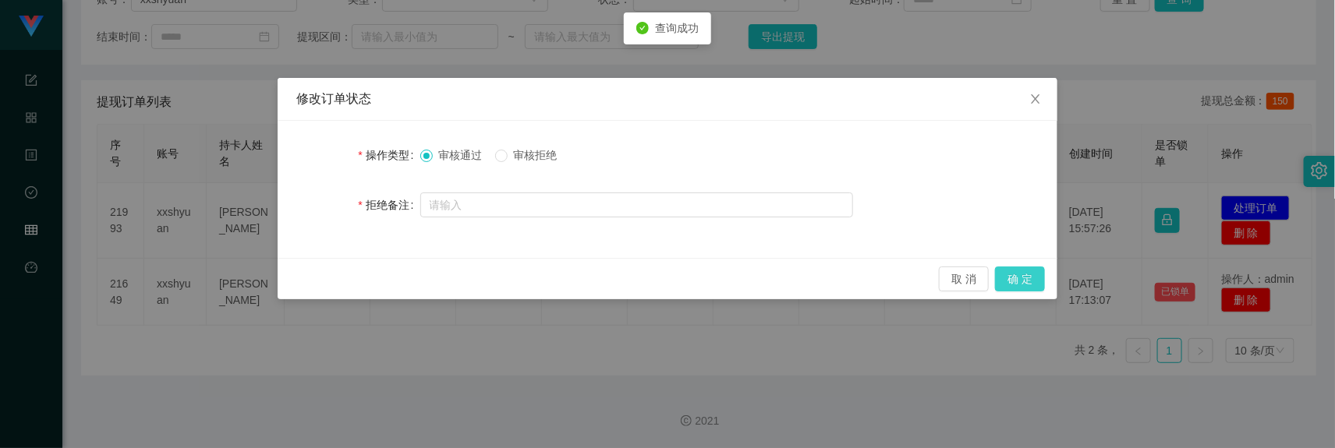
click at [1016, 278] on button "确 定" at bounding box center [1020, 279] width 50 height 25
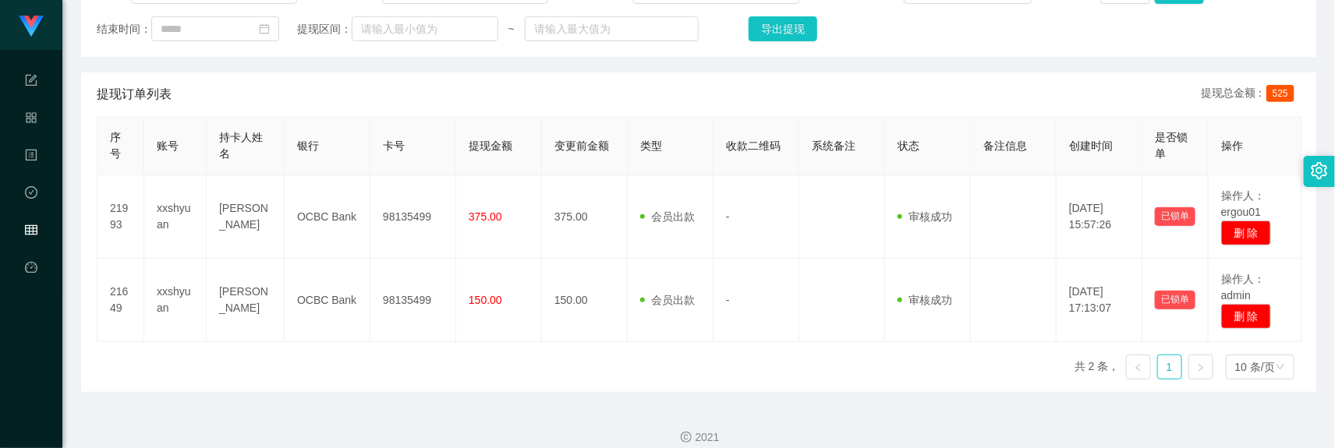
click at [675, 356] on div "序号 账号 持卡人姓名 银行 卡号 提现金额 变更前金额 类型 收款二维码 系统备注 状态 备注信息 创建时间 是否锁单 操作 21993 xxshyuan …" at bounding box center [699, 254] width 1204 height 276
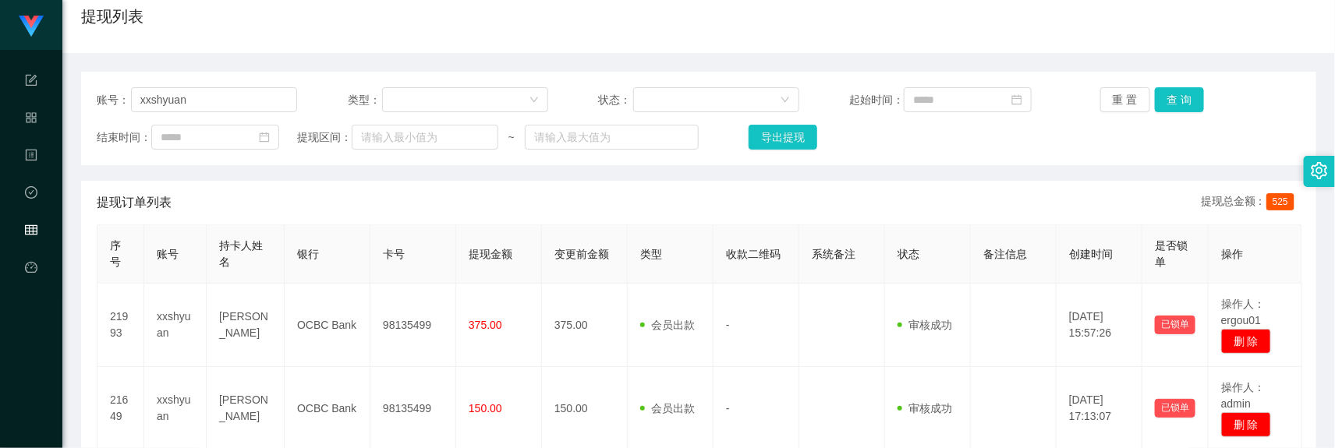
scroll to position [0, 0]
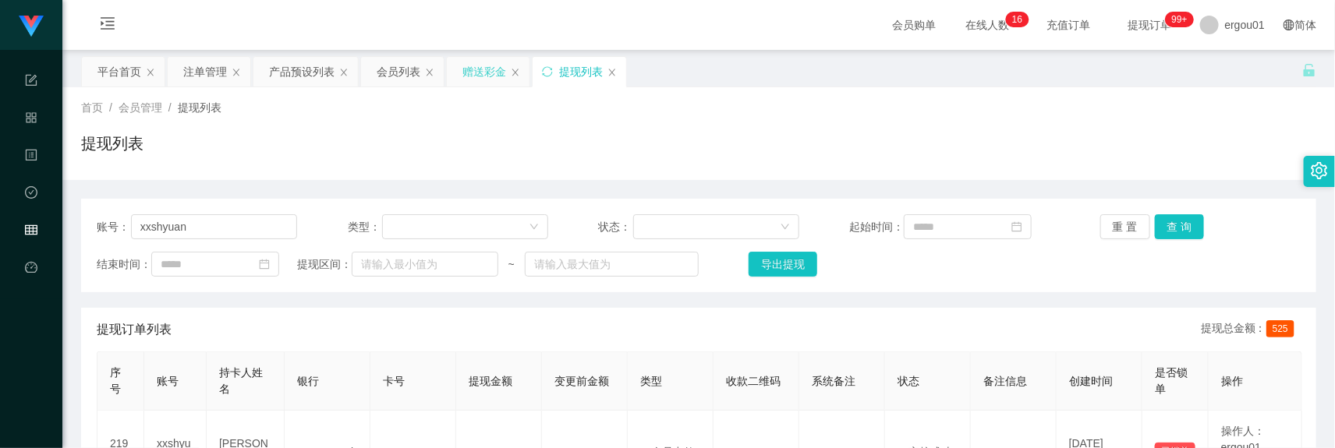
click at [499, 63] on div "赠送彩金" at bounding box center [484, 72] width 44 height 30
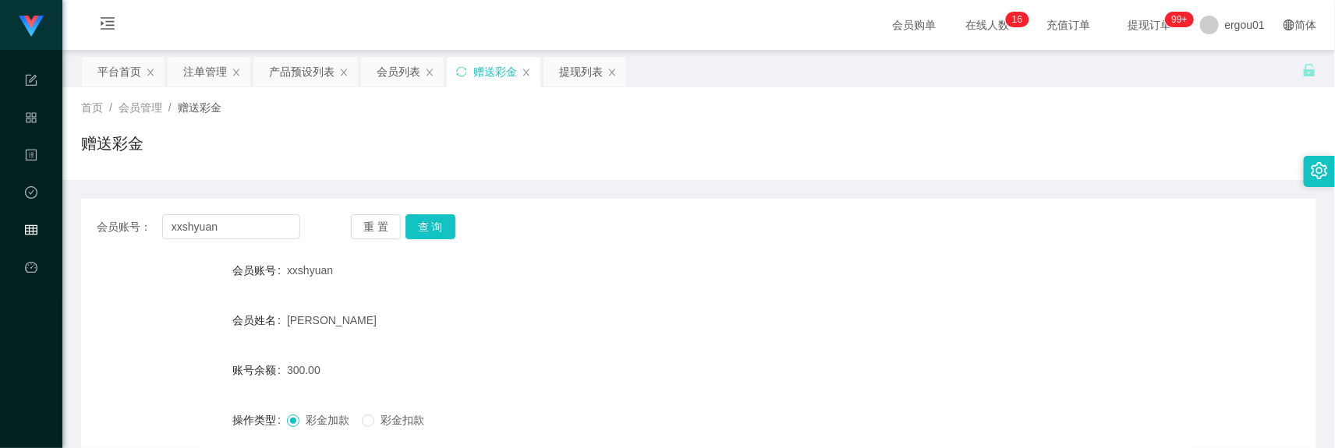
click at [301, 232] on div "会员账号： xxshyuan 重 置 查 询" at bounding box center [698, 226] width 1235 height 25
click at [285, 232] on input "xxshyuan" at bounding box center [231, 226] width 138 height 25
paste input "iaoliang27"
type input "xiaoliang27"
click at [413, 232] on button "查 询" at bounding box center [431, 226] width 50 height 25
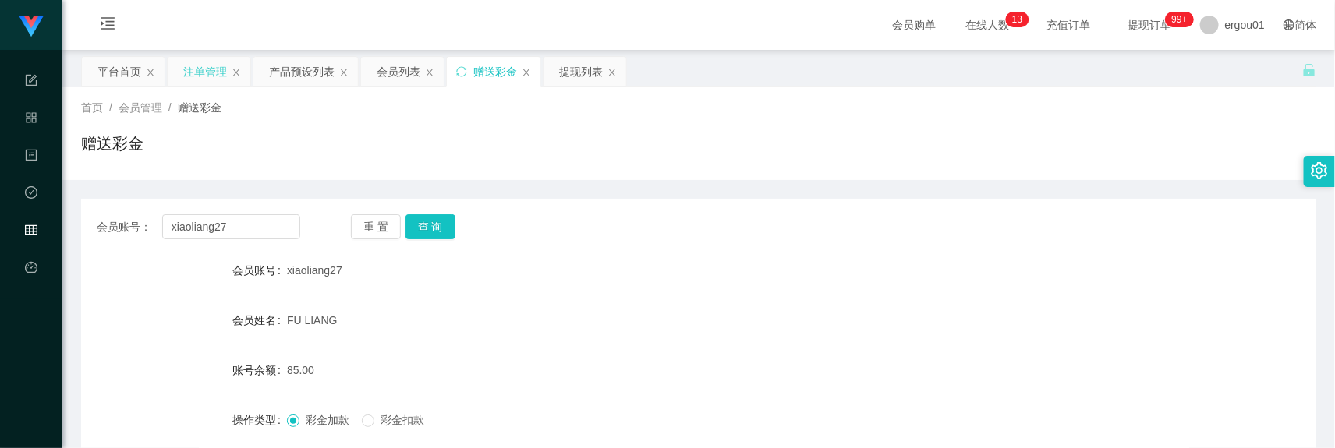
click at [168, 74] on div "注单管理" at bounding box center [209, 72] width 83 height 30
click at [213, 70] on div "注单管理" at bounding box center [205, 72] width 44 height 30
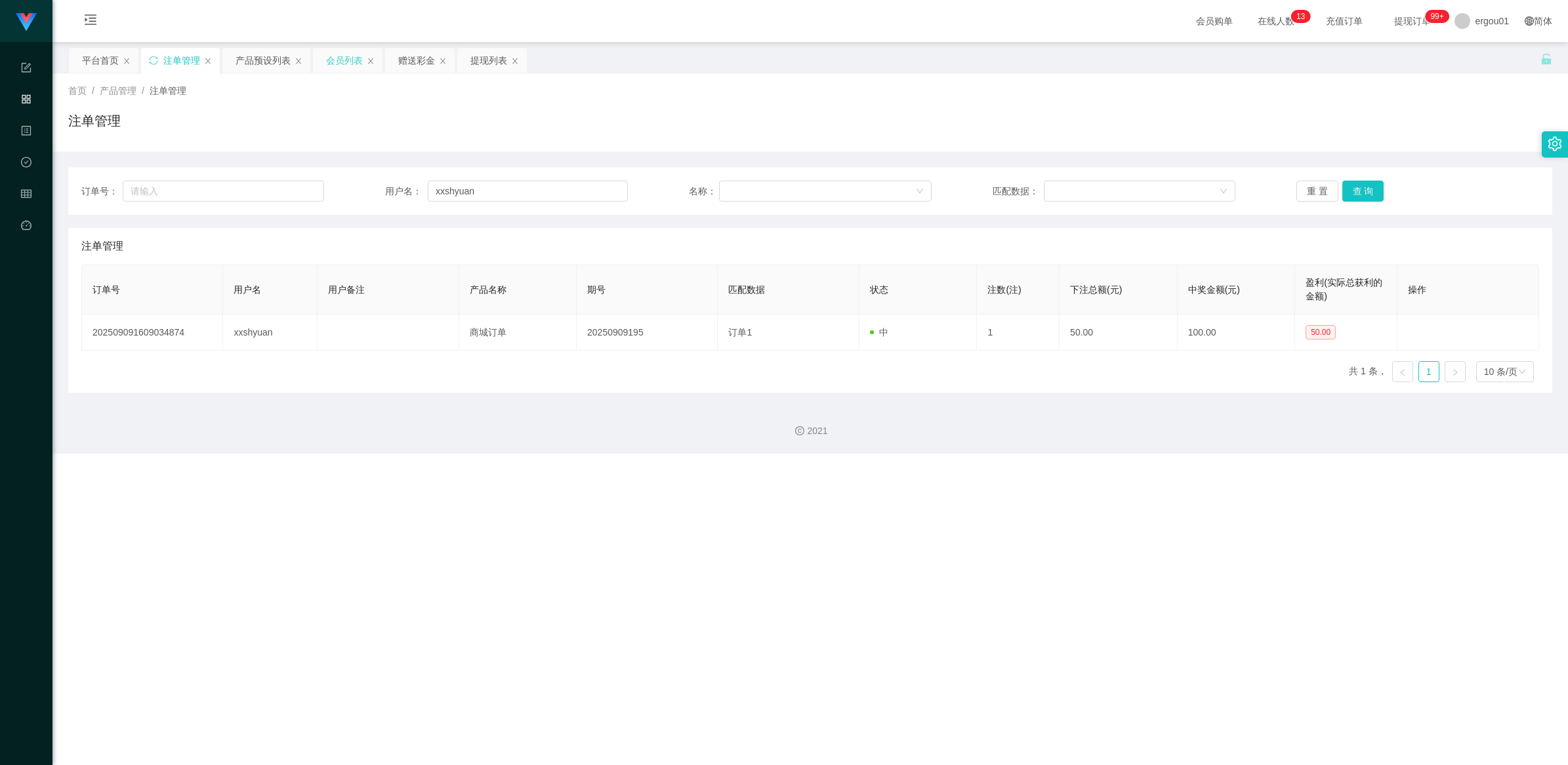
click at [339, 66] on div "会员列表" at bounding box center [345, 61] width 37 height 25
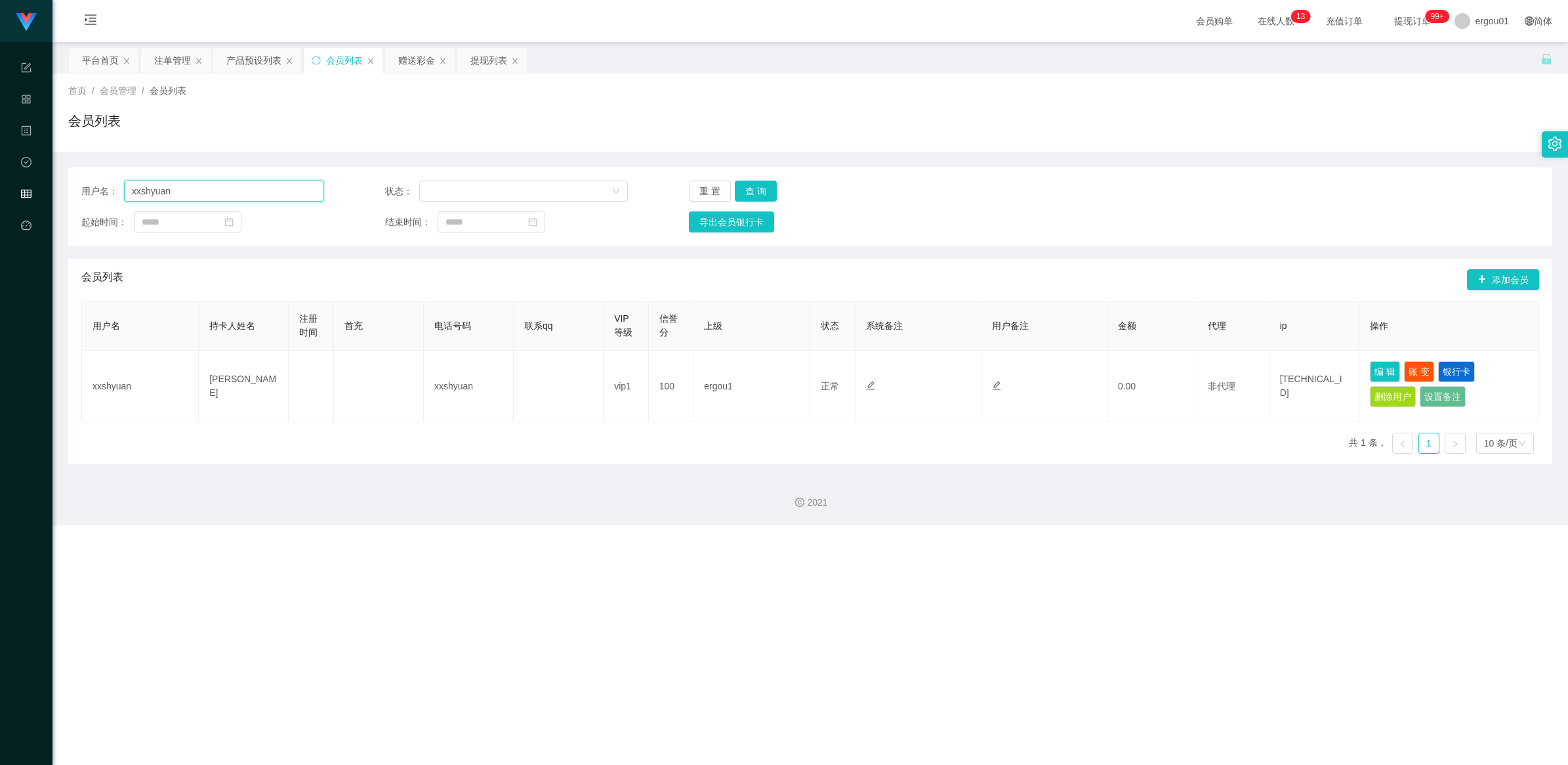
click at [215, 191] on input "xxshyuan" at bounding box center [224, 190] width 200 height 21
paste input "iaoliang27"
type input "xiaoliang27"
click at [752, 183] on button "查 询" at bounding box center [756, 190] width 42 height 21
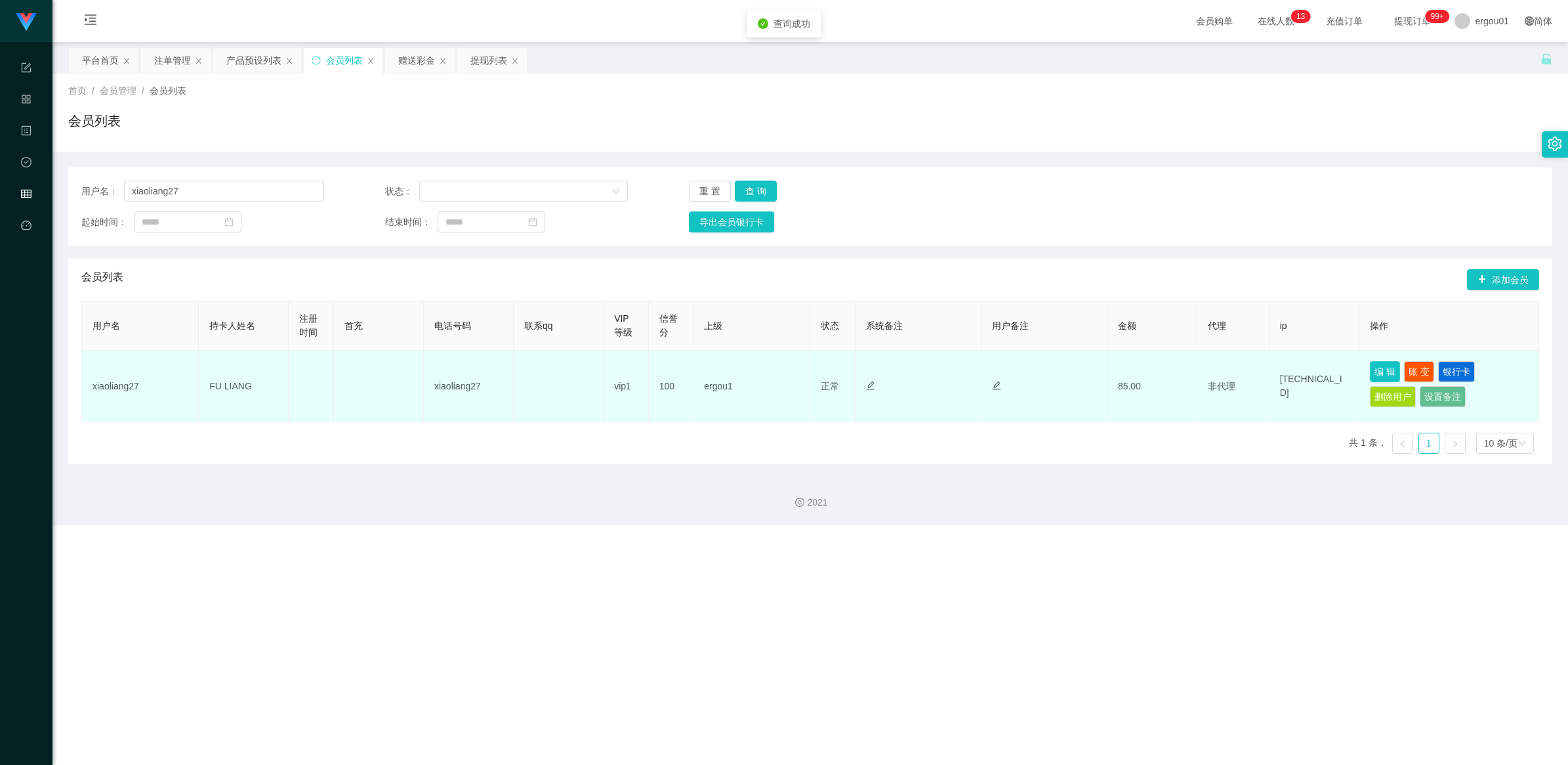
click at [1122, 363] on button "编 辑" at bounding box center [1385, 371] width 30 height 21
type input "xiaoliang27"
type input "FU LIANG"
click at [1122, 366] on button "账 变" at bounding box center [1419, 371] width 30 height 21
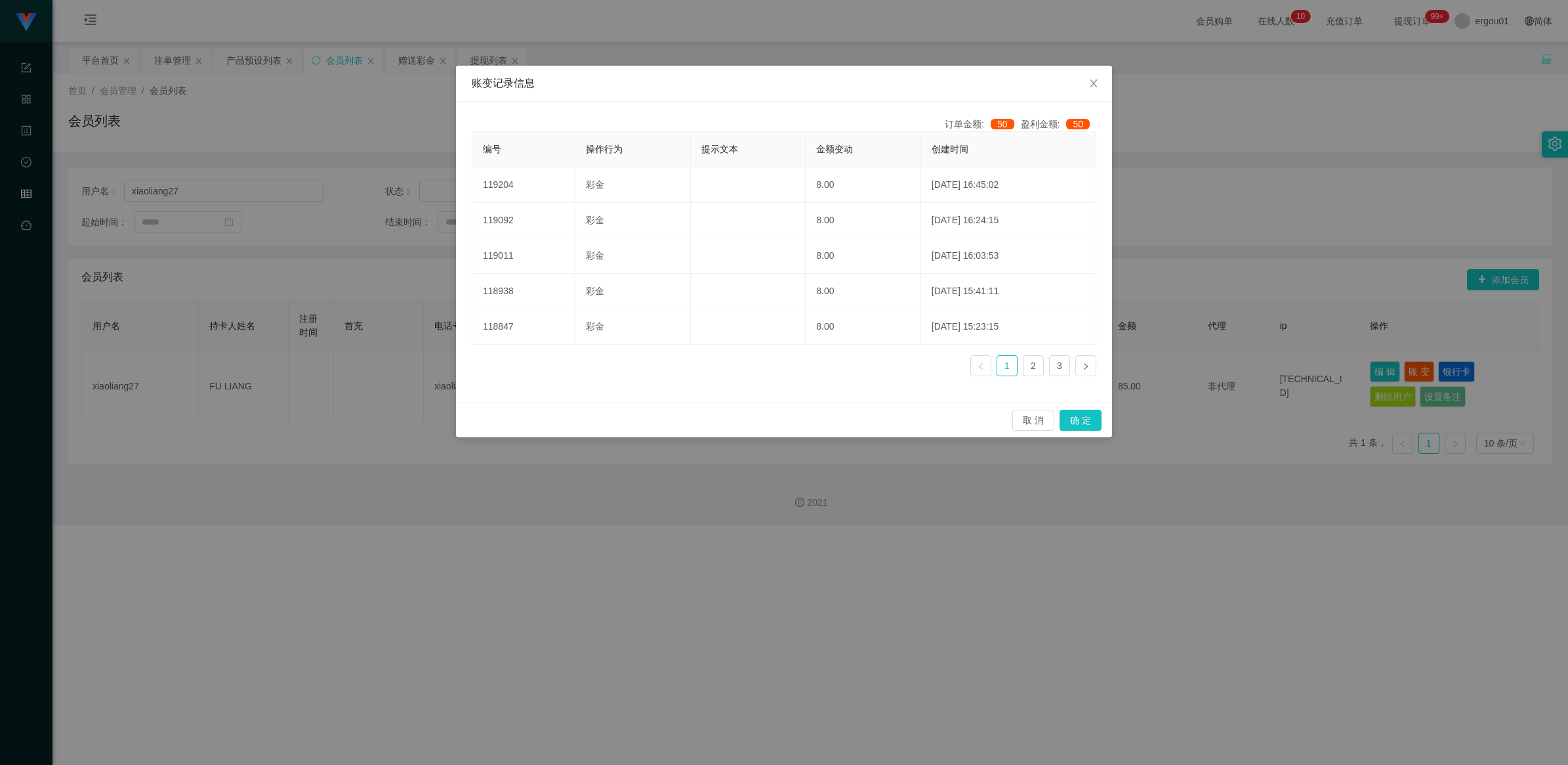
click at [1070, 365] on ul "1 2 3" at bounding box center [1034, 365] width 126 height 21
click at [1064, 366] on link "3" at bounding box center [1059, 365] width 19 height 19
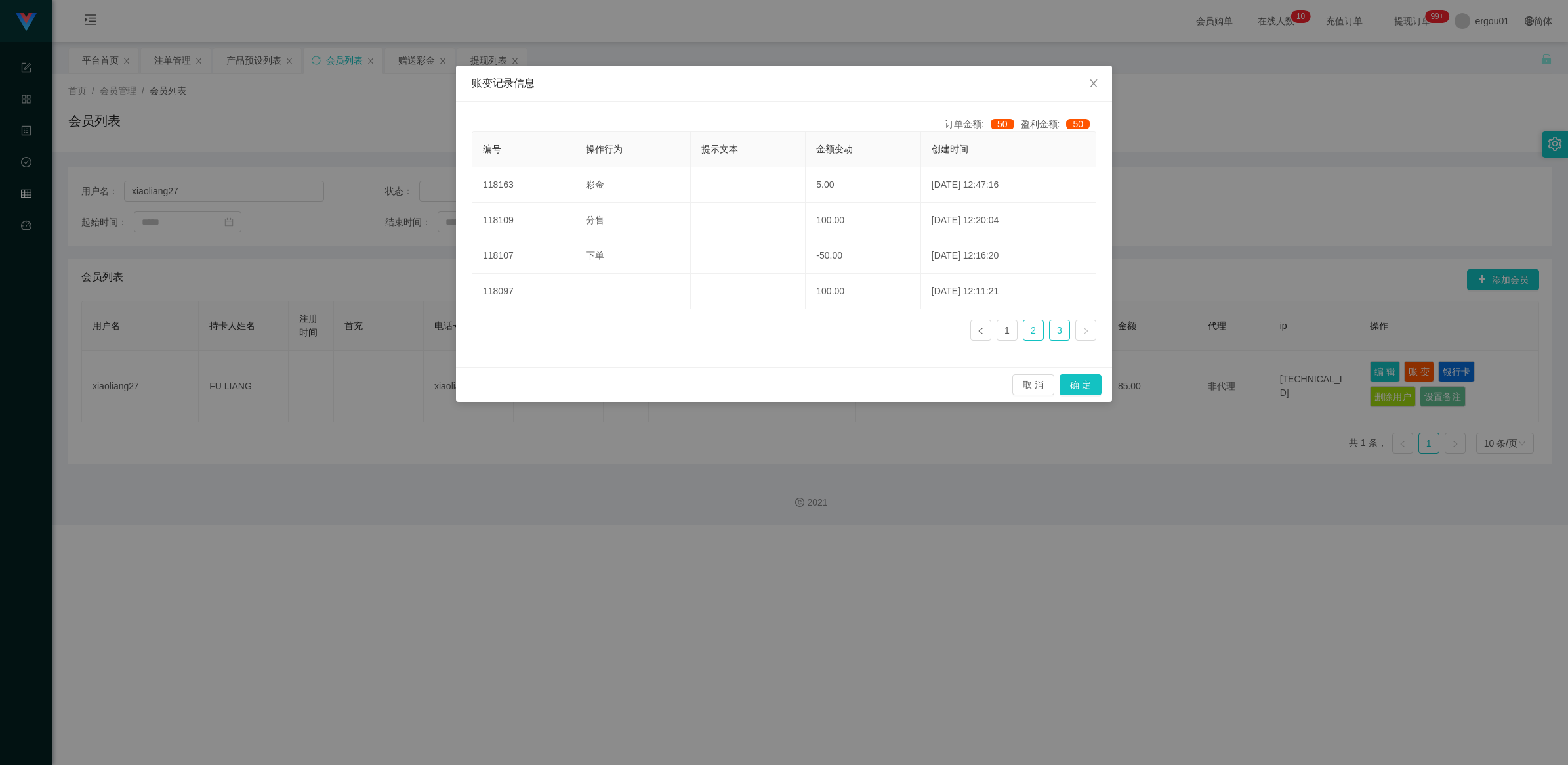
click at [1032, 330] on link "2" at bounding box center [1033, 330] width 19 height 19
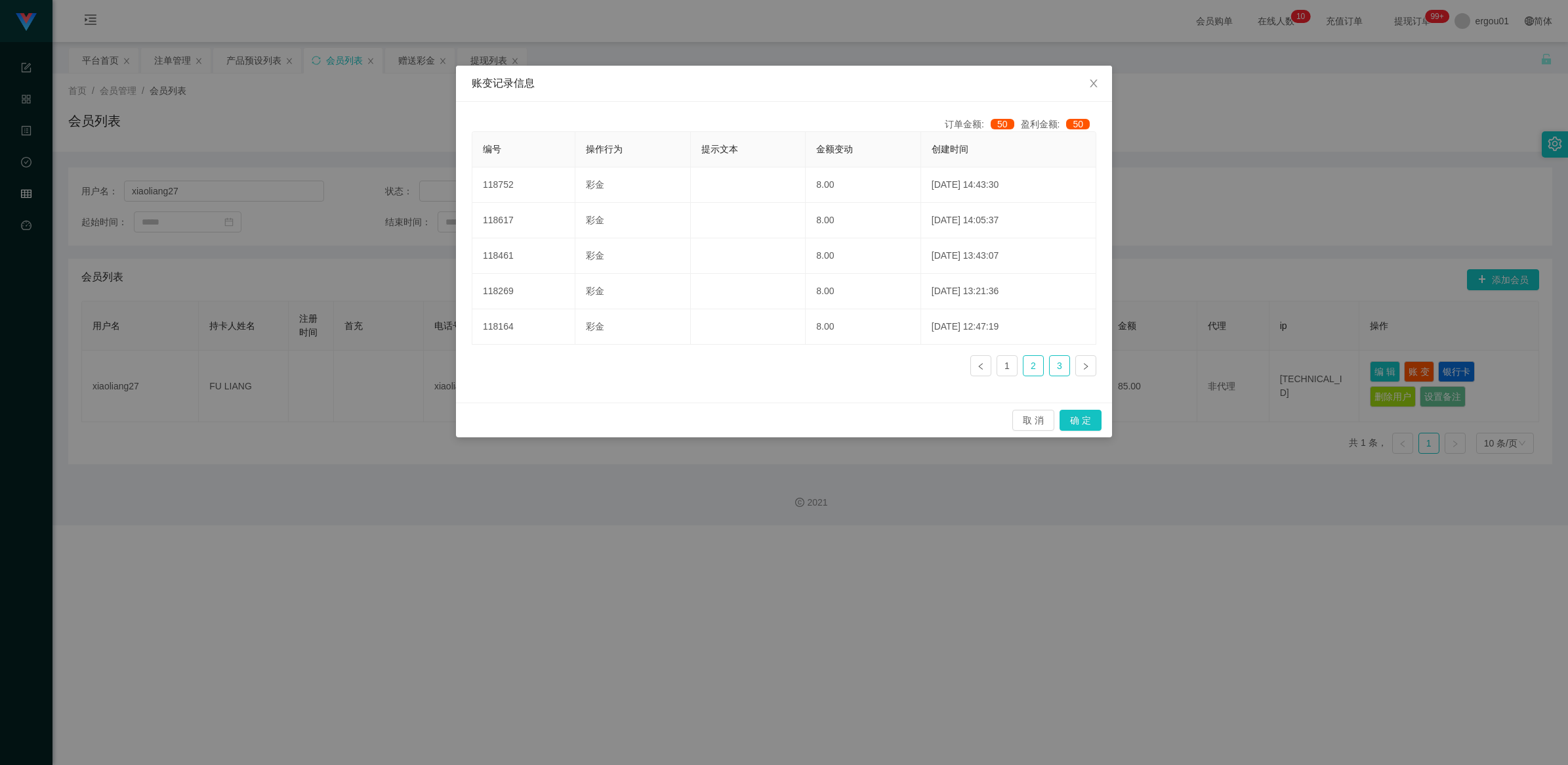
click at [1062, 368] on link "3" at bounding box center [1059, 365] width 19 height 19
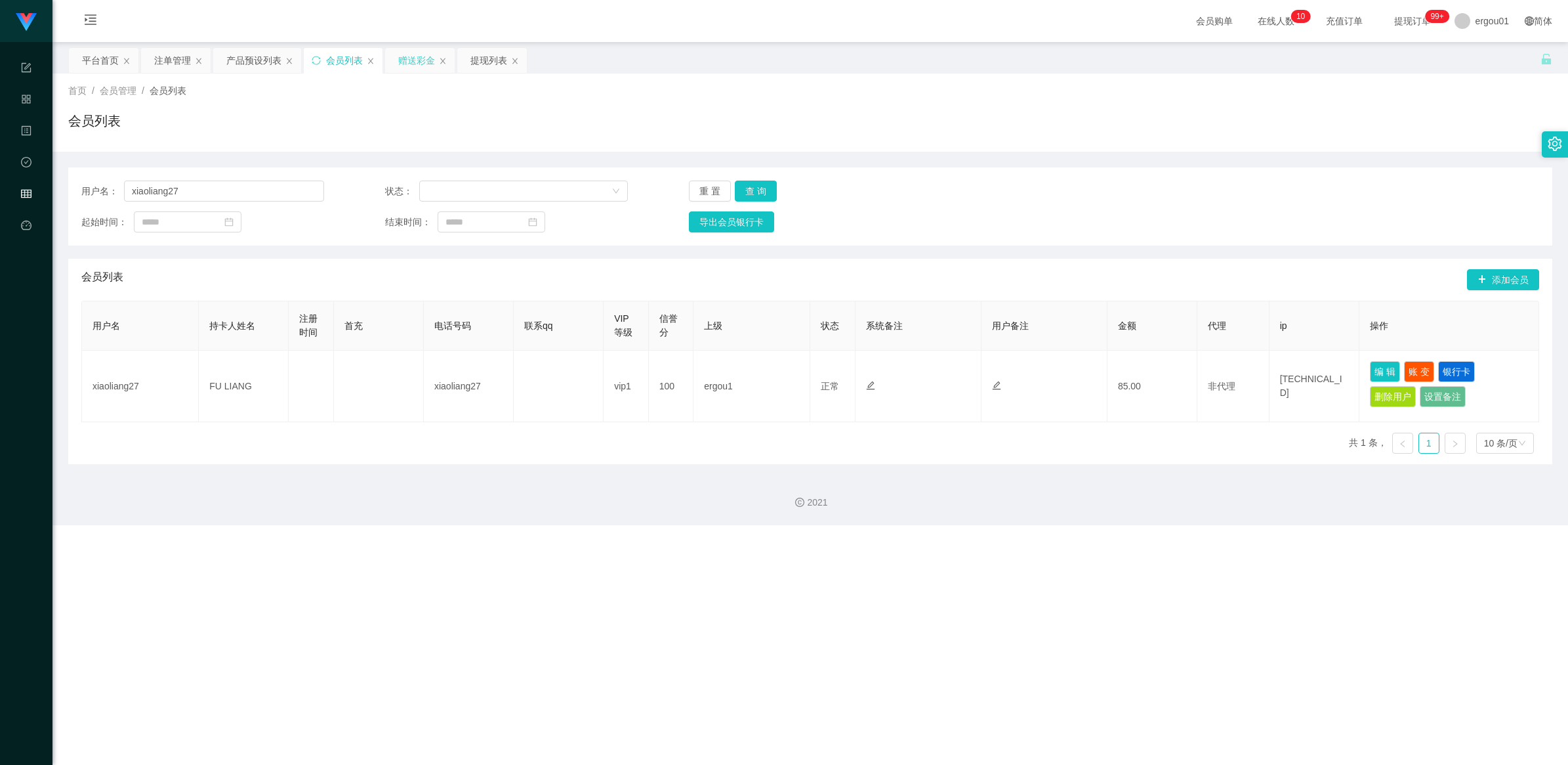
click at [421, 59] on div "赠送彩金" at bounding box center [416, 61] width 37 height 25
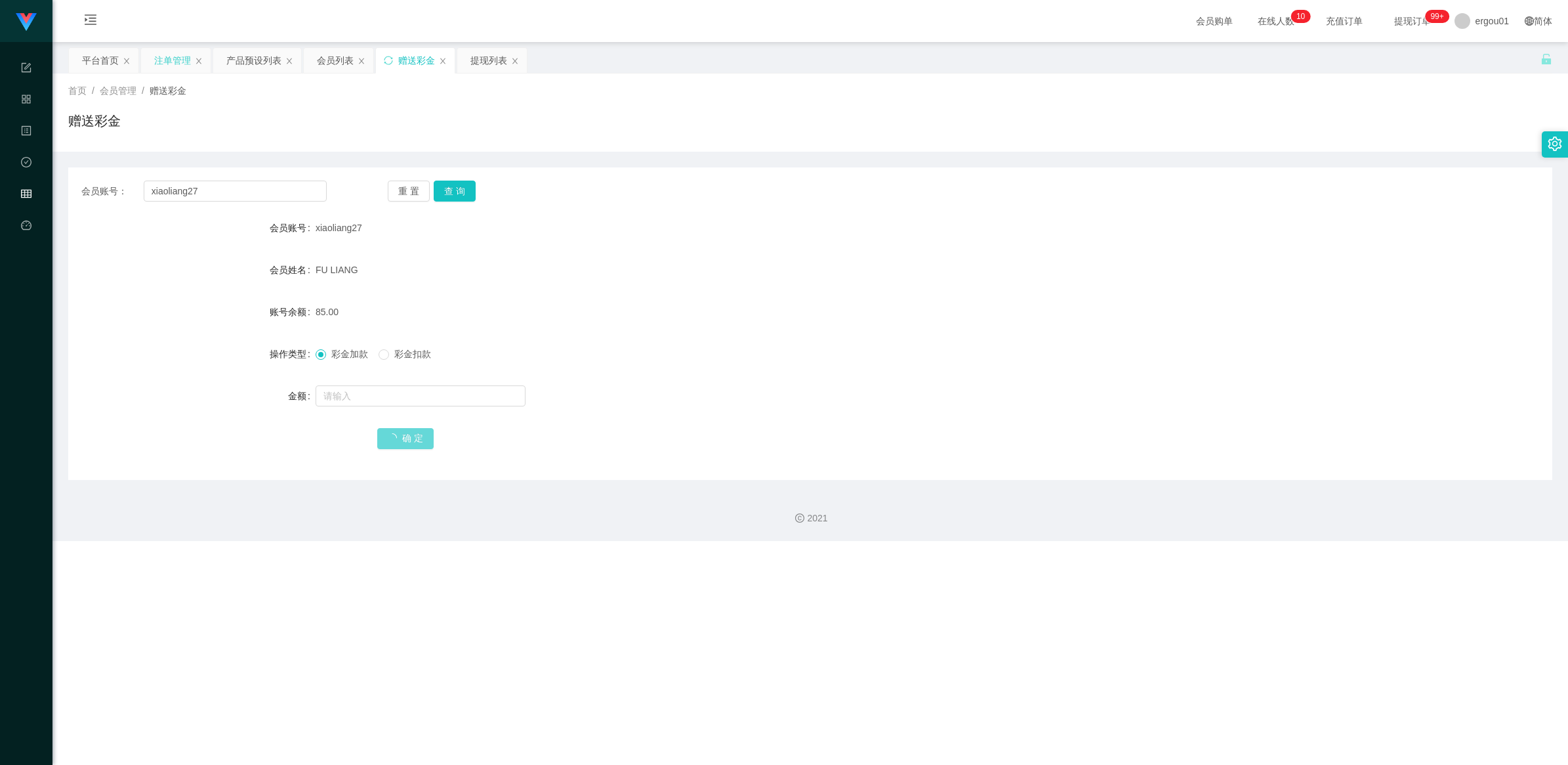
click at [174, 56] on div "注单管理" at bounding box center [172, 61] width 37 height 25
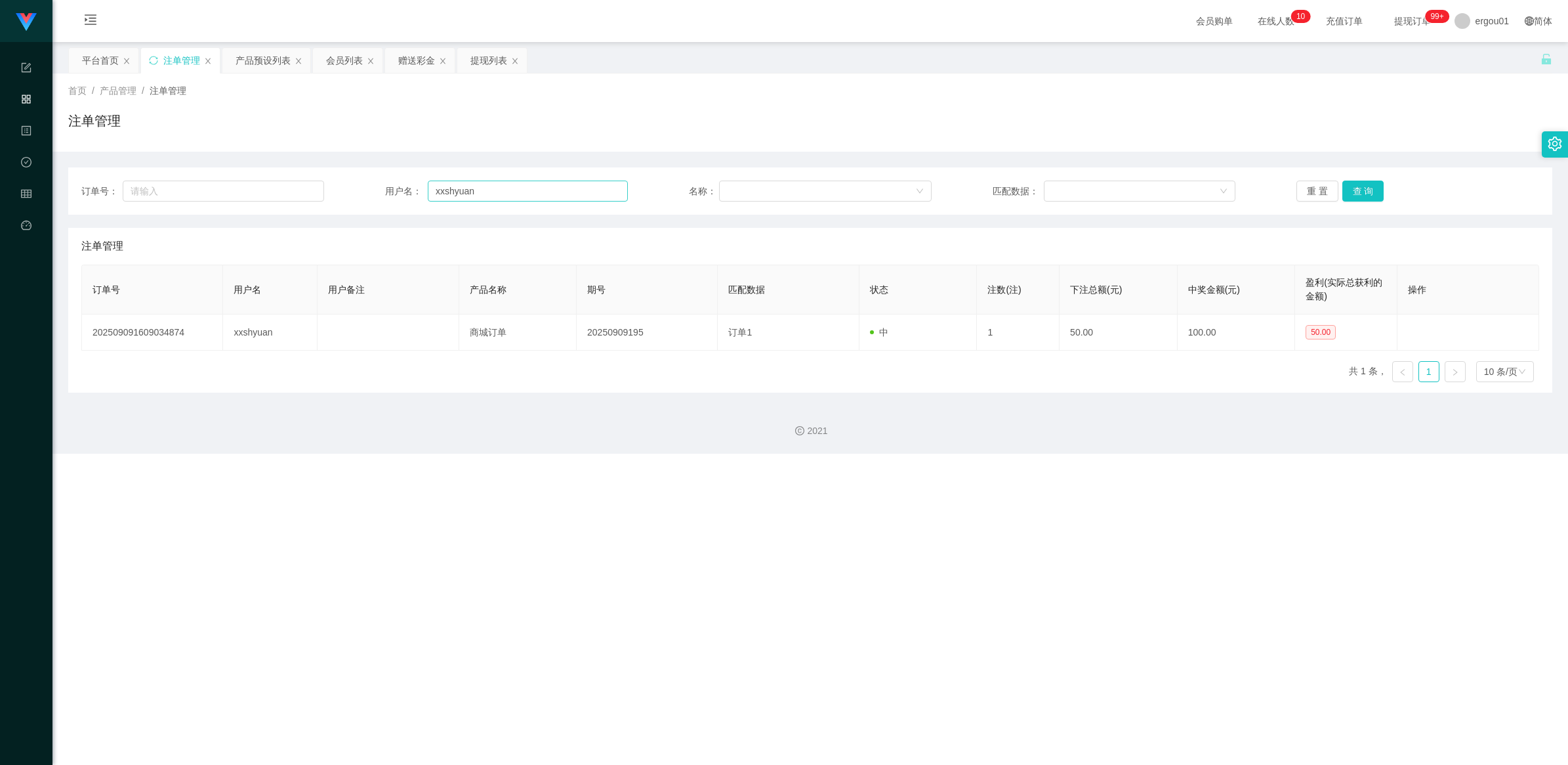
click at [522, 205] on div "订单号： 用户名： xxshyuan 名称： 匹配数据： 重 置 查 询" at bounding box center [810, 191] width 1484 height 47
click at [529, 194] on input "xxshyuan" at bounding box center [528, 190] width 200 height 21
paste input "iaoliang27"
type input "xiaoliang27"
click at [1122, 193] on button "查 询" at bounding box center [1364, 190] width 42 height 21
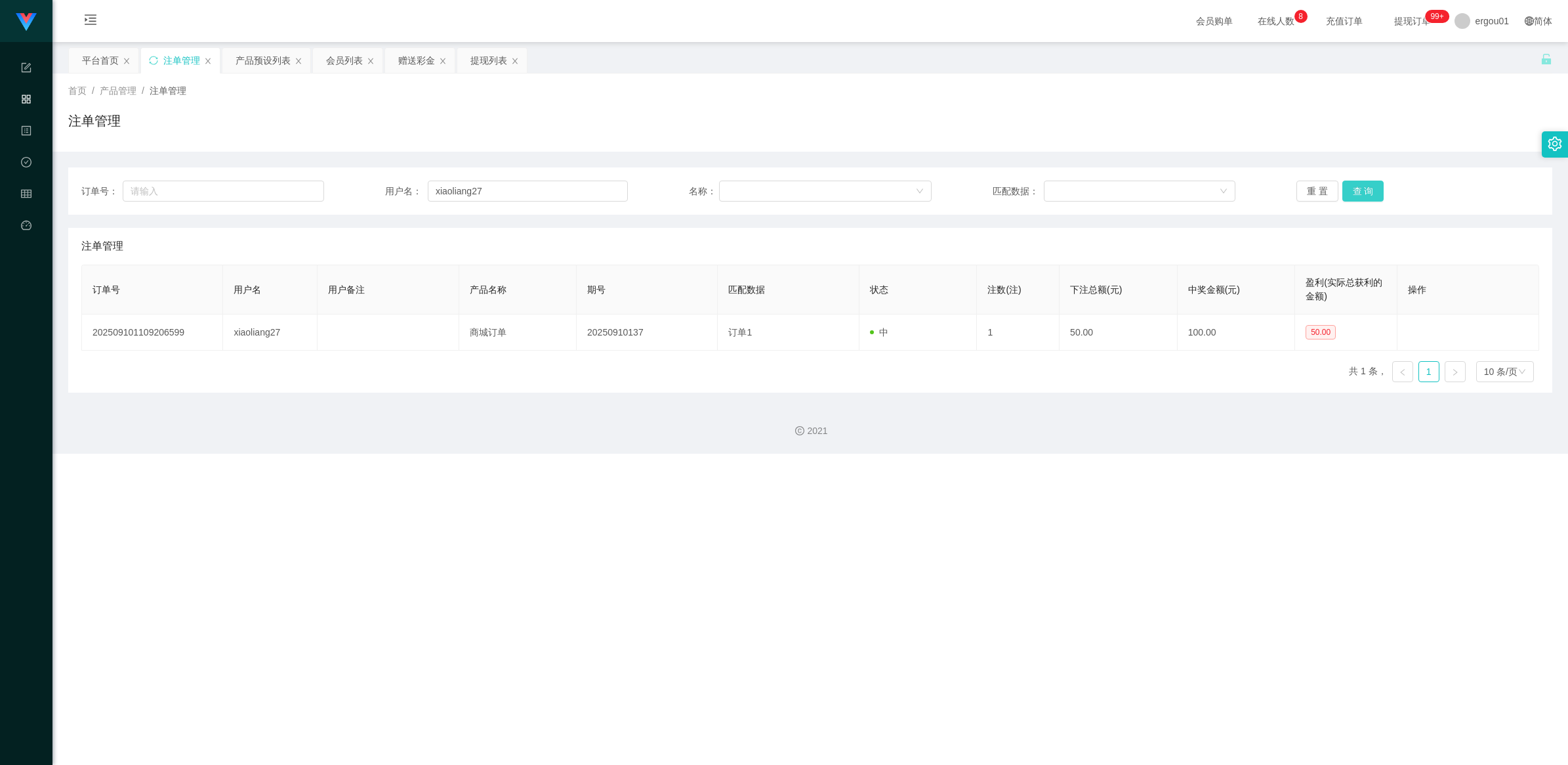
click at [1122, 188] on button "查 询" at bounding box center [1364, 190] width 42 height 21
click at [1122, 187] on div "重 置 查 询" at bounding box center [1417, 190] width 243 height 21
click at [1122, 187] on button "查 询" at bounding box center [1364, 190] width 42 height 21
